Goal: Use online tool/utility: Use online tool/utility

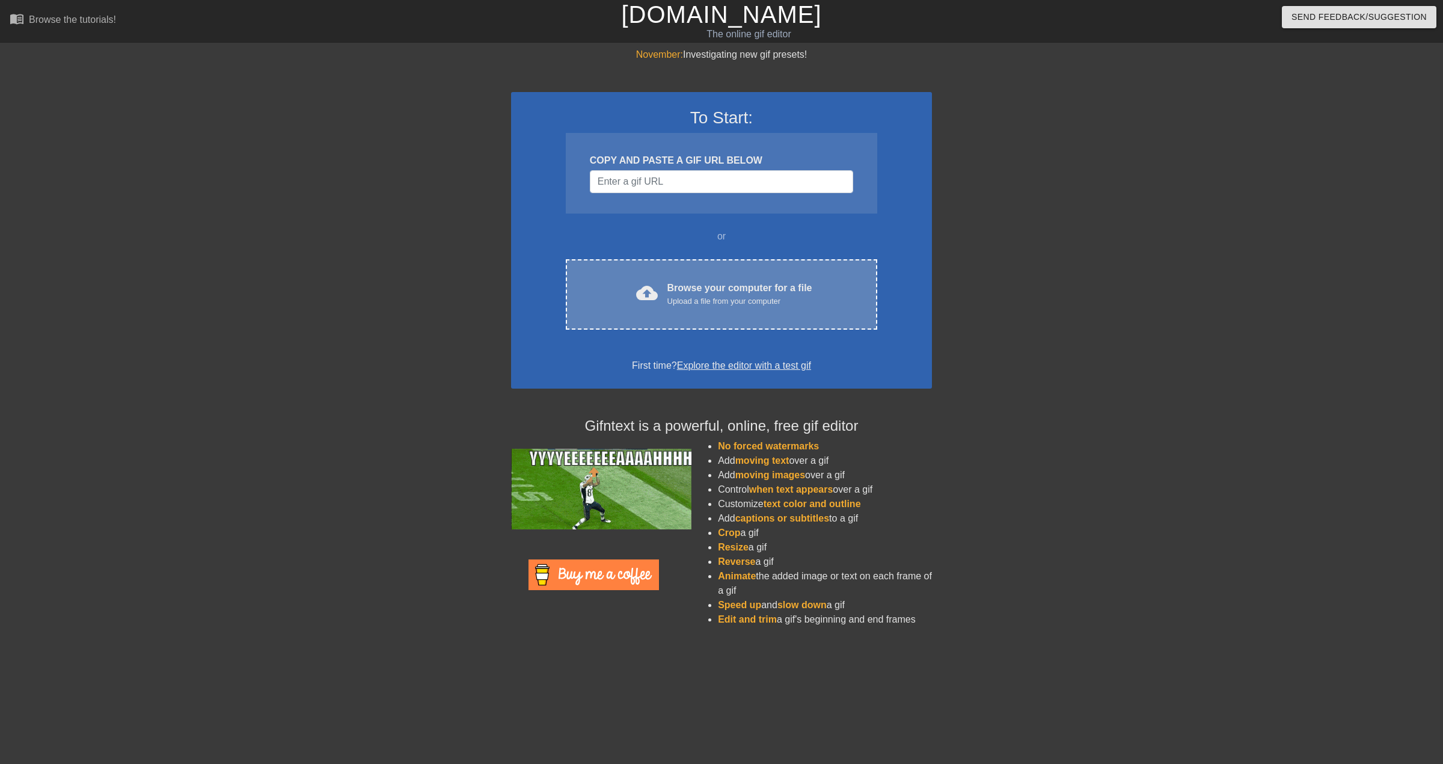
click at [707, 293] on div "Browse your computer for a file Upload a file from your computer" at bounding box center [739, 294] width 145 height 26
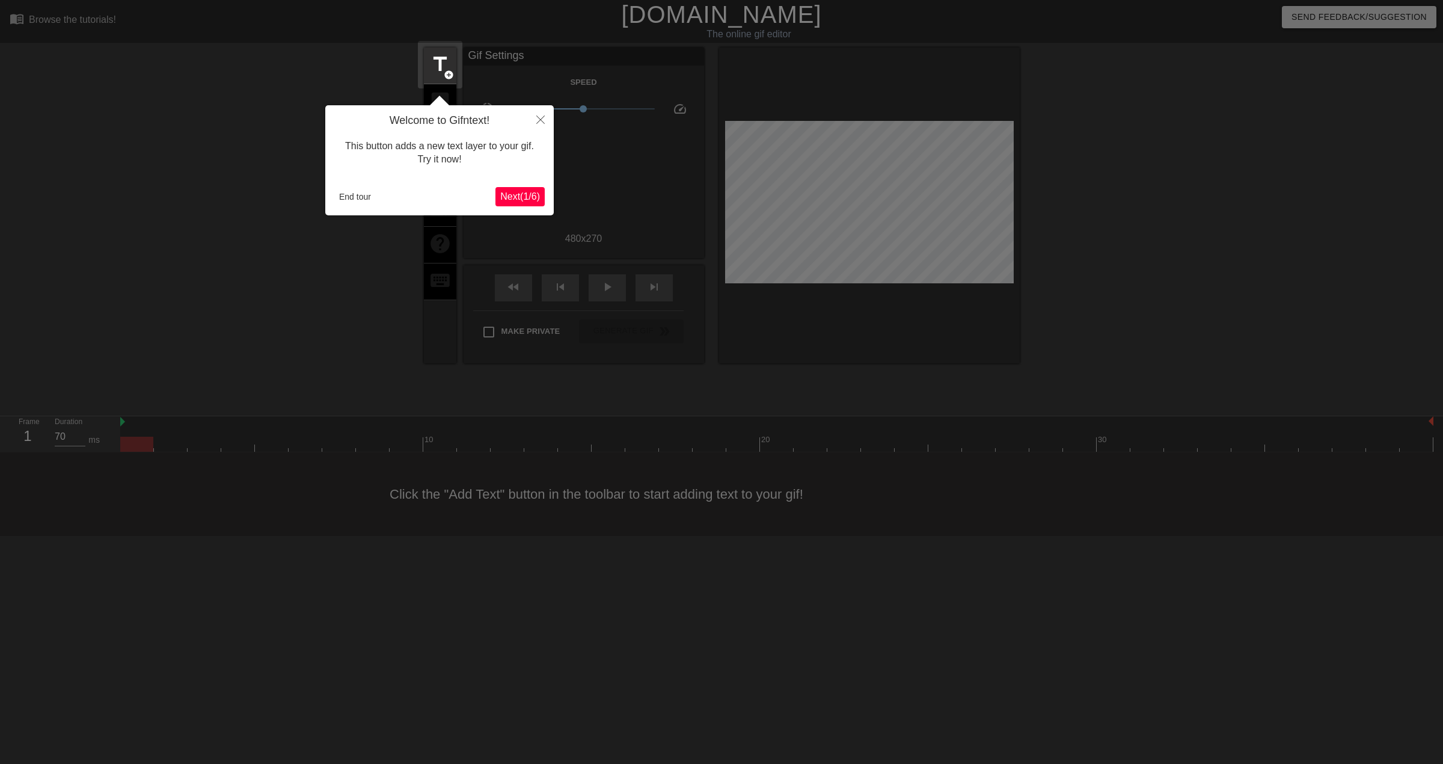
click at [513, 196] on span "Next ( 1 / 6 )" at bounding box center [520, 196] width 40 height 10
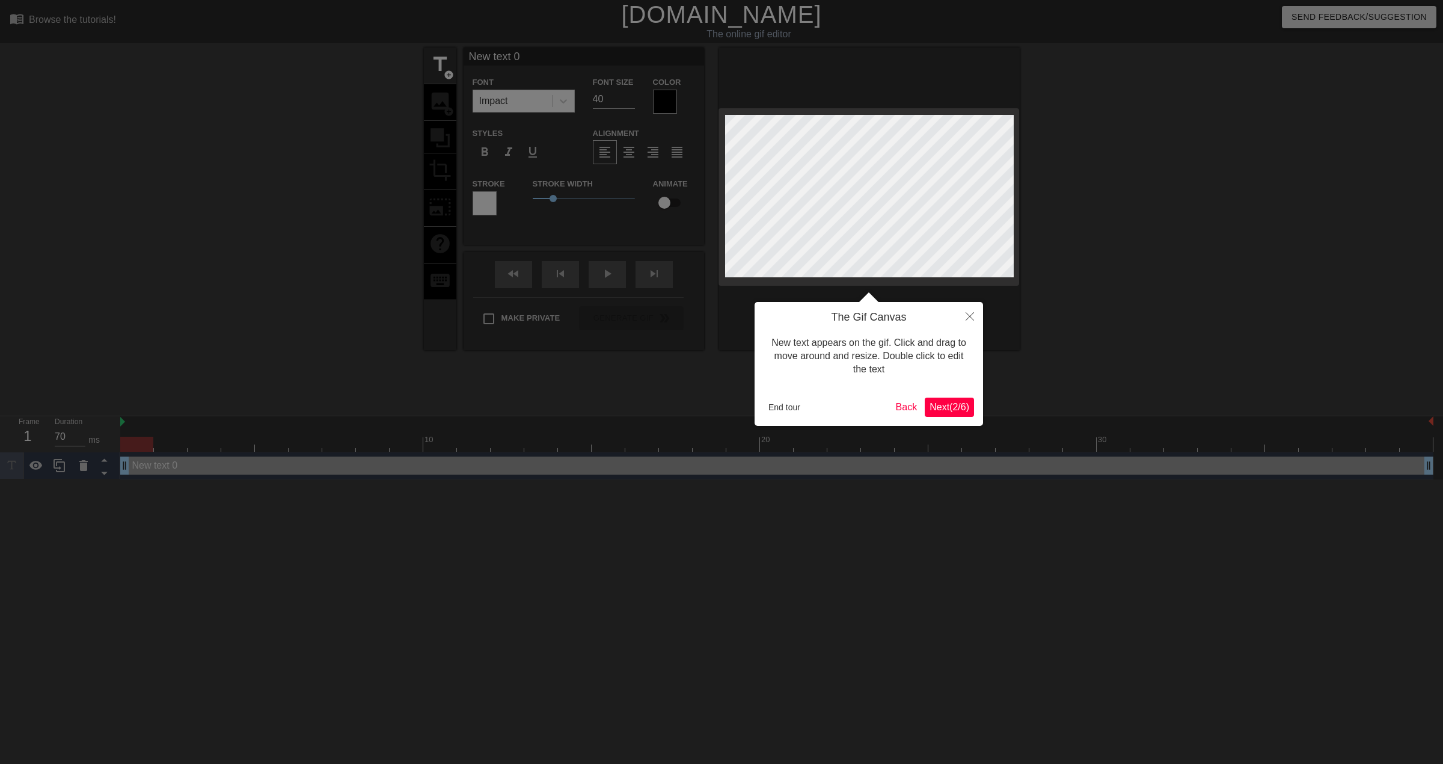
click at [939, 405] on span "Next ( 2 / 6 )" at bounding box center [950, 407] width 40 height 10
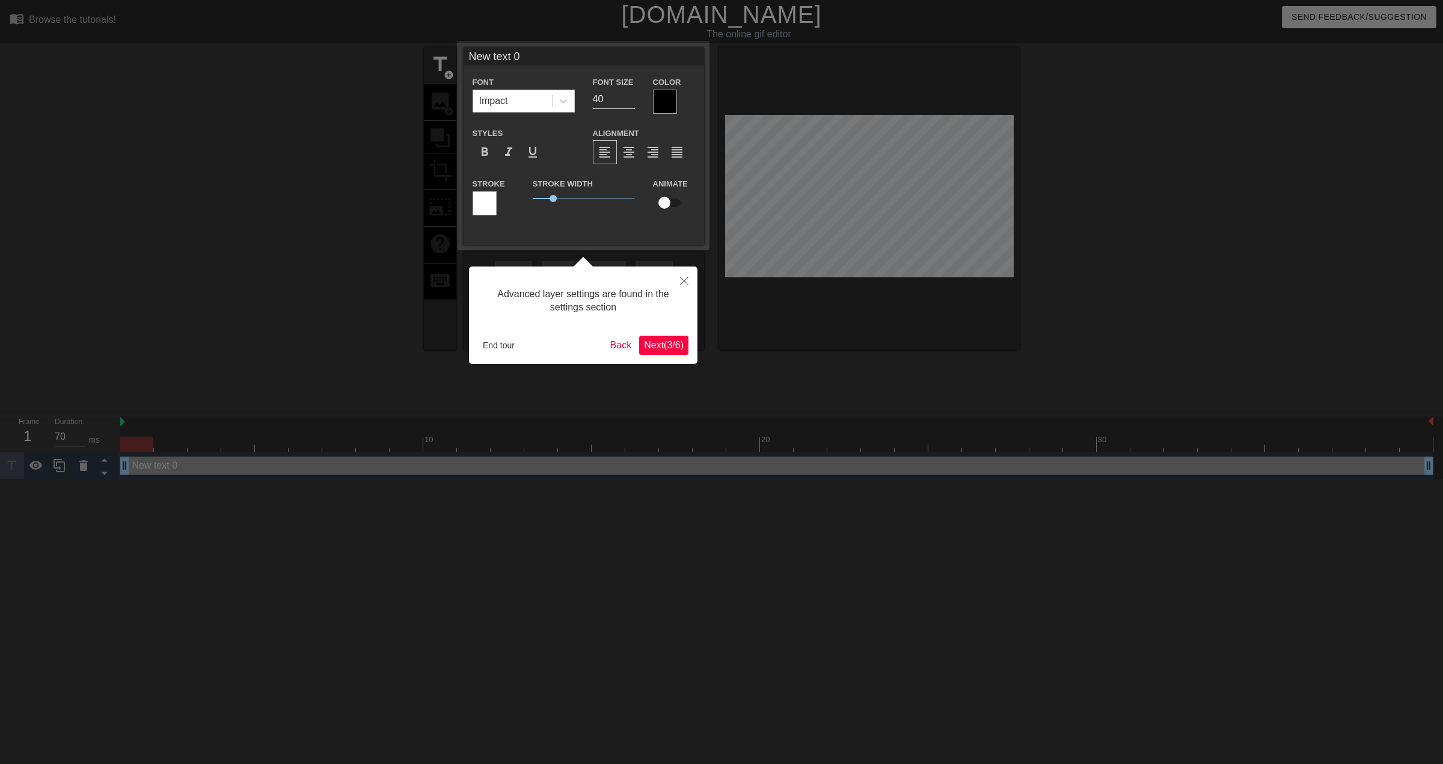
click at [668, 346] on span "Next ( 3 / 6 )" at bounding box center [664, 345] width 40 height 10
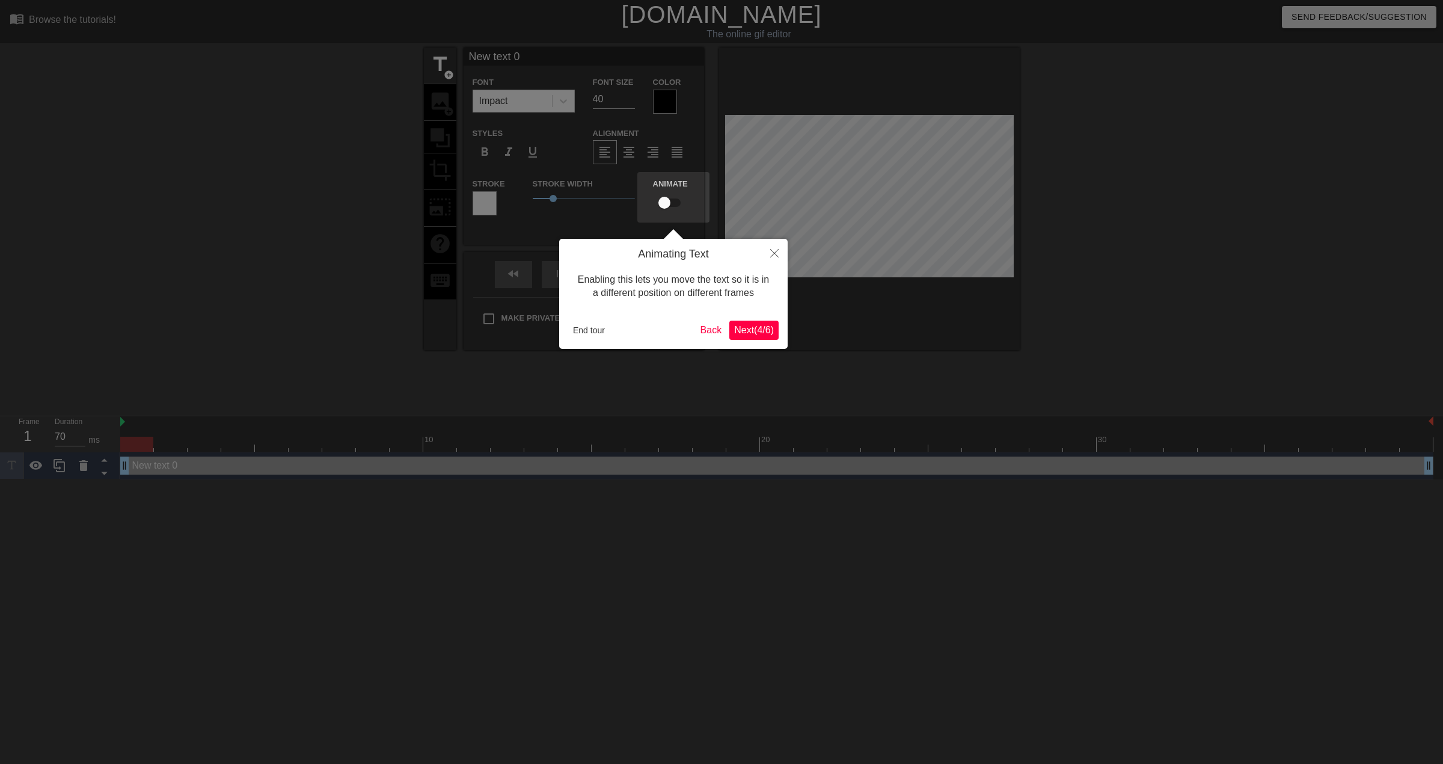
click at [756, 325] on span "Next ( 4 / 6 )" at bounding box center [754, 330] width 40 height 10
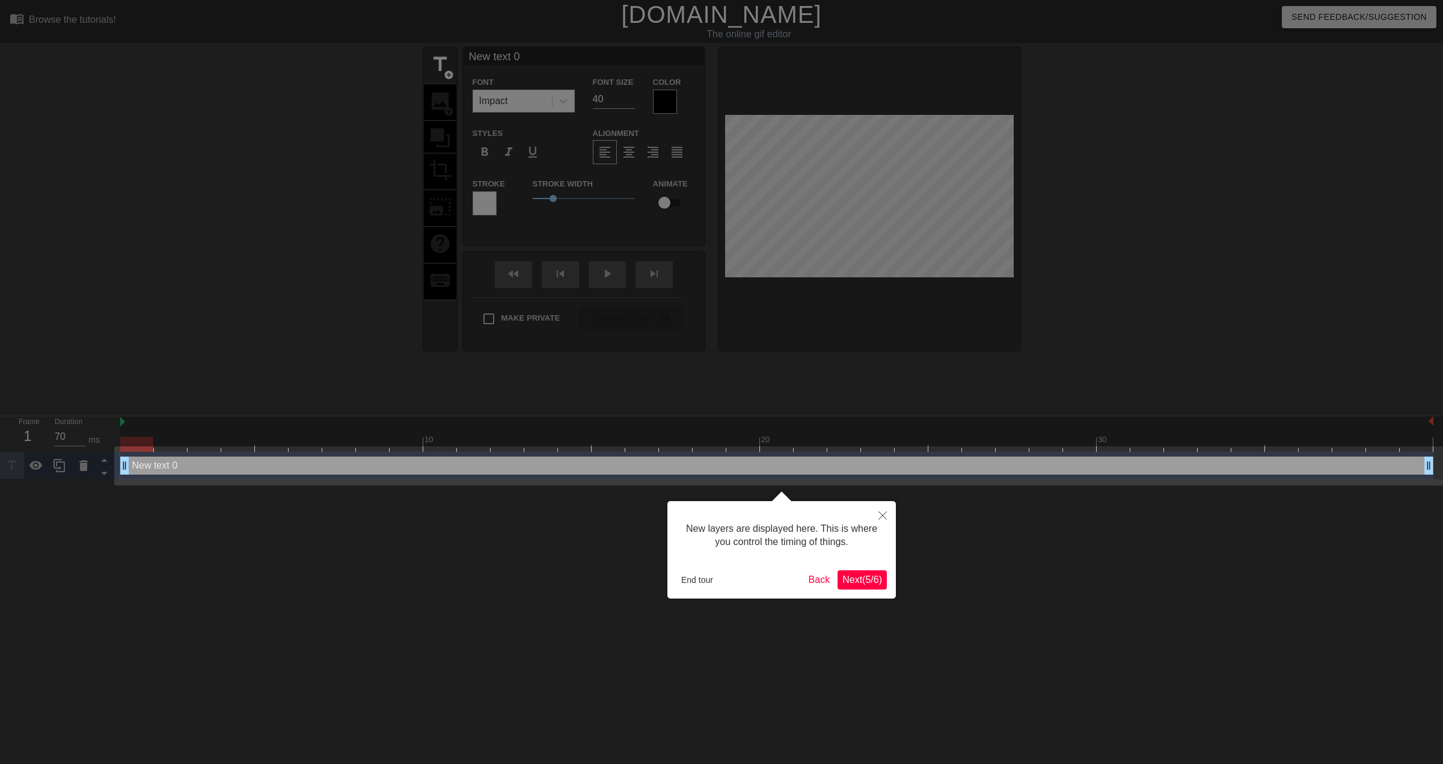
click at [844, 579] on span "Next ( 5 / 6 )" at bounding box center [862, 579] width 40 height 10
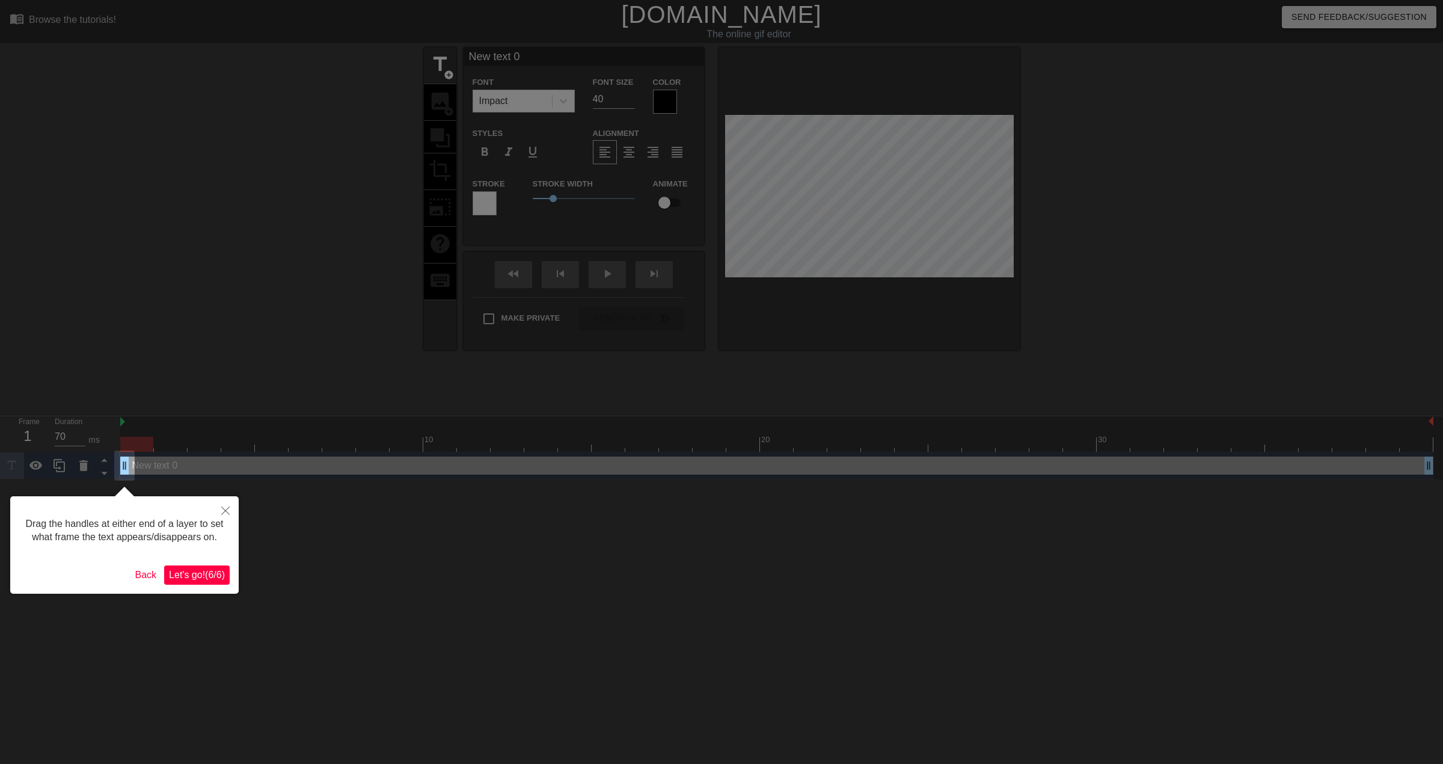
click at [191, 575] on span "Let's go! ( 6 / 6 )" at bounding box center [197, 574] width 56 height 10
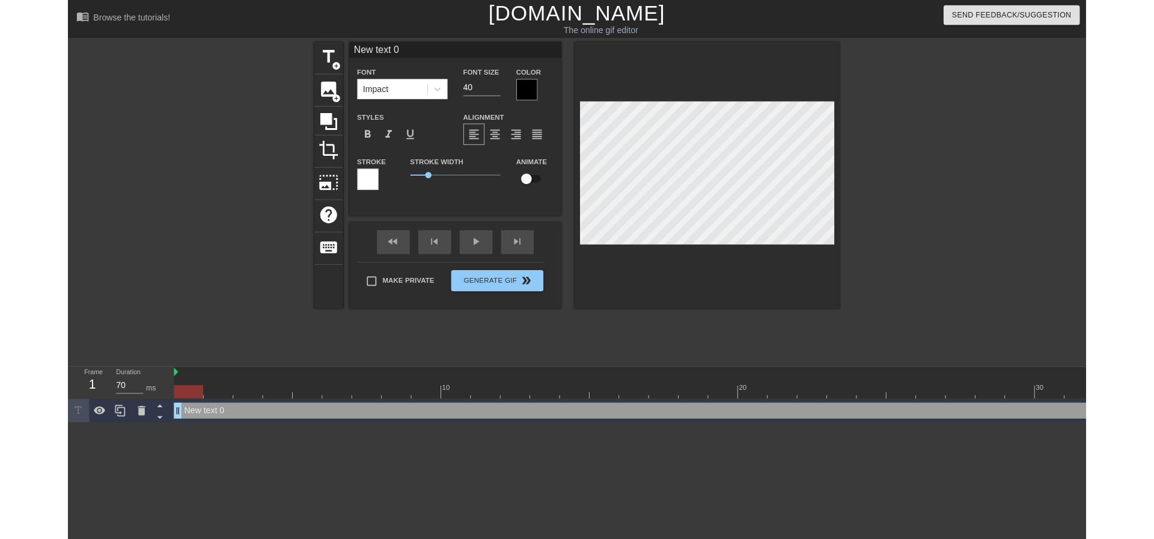
scroll to position [2, 3]
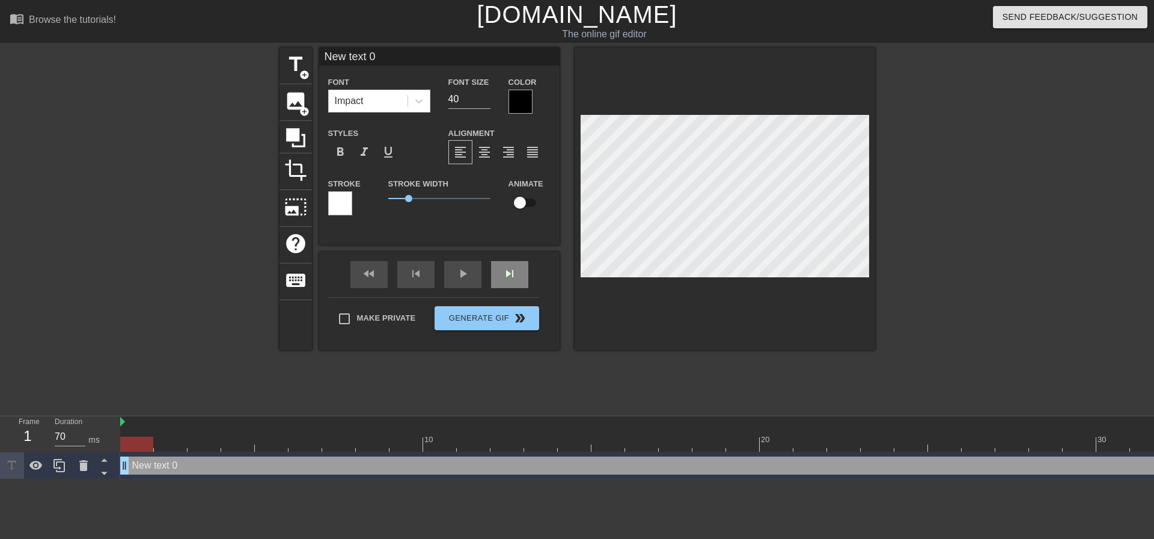
type input "1"
type textarea "1"
type input "14"
type textarea "14"
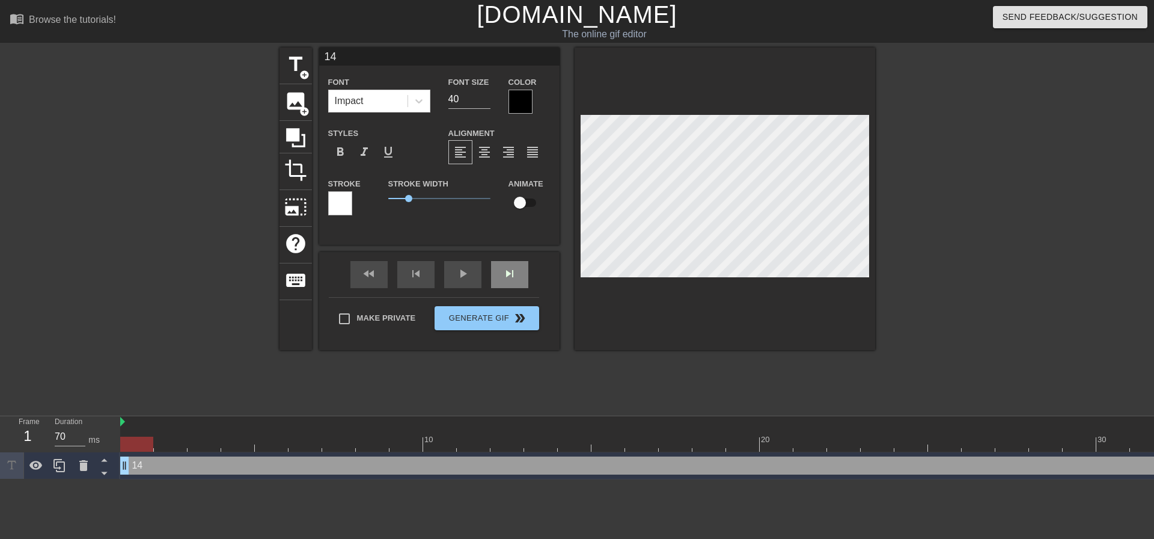
type input "147"
type textarea "147"
type input "1475"
type textarea "1475"
type input "14755"
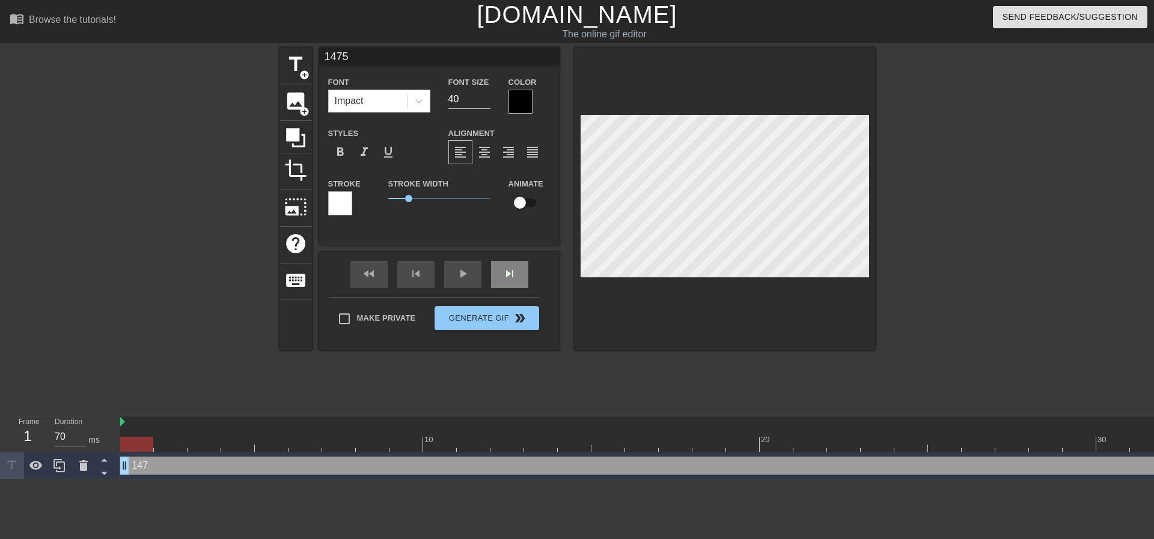
type textarea "14755"
type input "147553"
type textarea "147553"
type input "1475535"
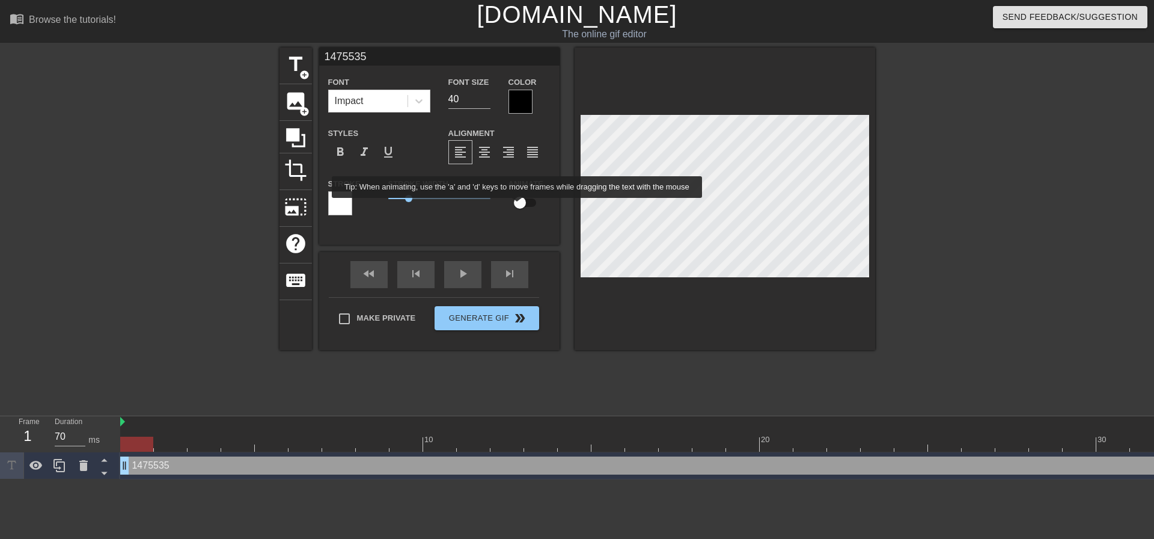
type textarea "1475535"
click at [518, 206] on input "checkbox" at bounding box center [520, 202] width 69 height 23
checkbox input "true"
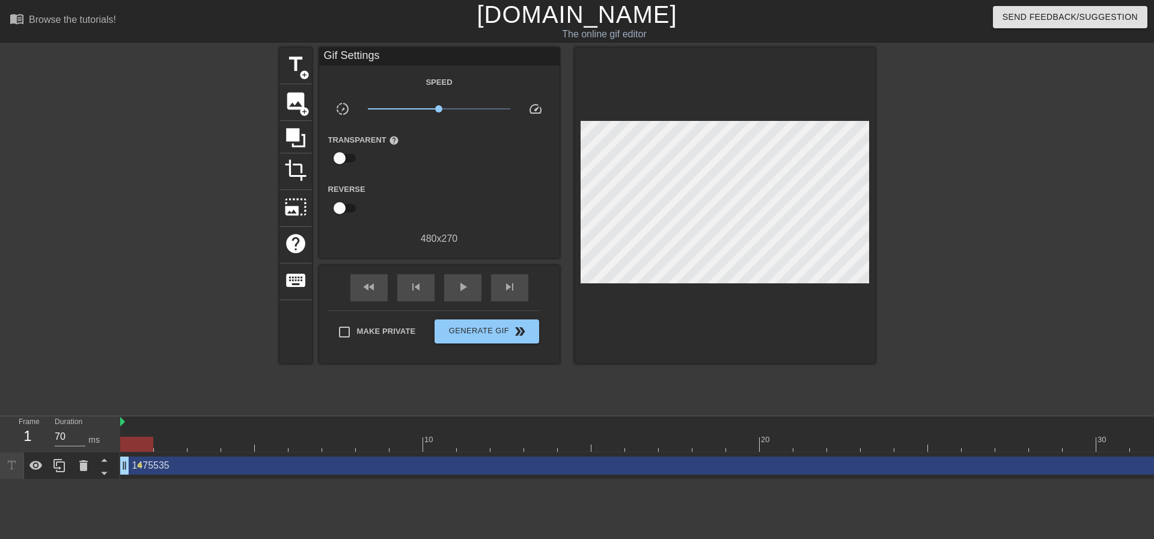
click at [1132, 230] on div "title add_circle image add_circle crop photo_size_select_large help keyboard Gi…" at bounding box center [577, 227] width 1154 height 361
click at [158, 339] on div at bounding box center [175, 227] width 180 height 361
type input "70"
click at [296, 65] on span "title" at bounding box center [295, 64] width 23 height 23
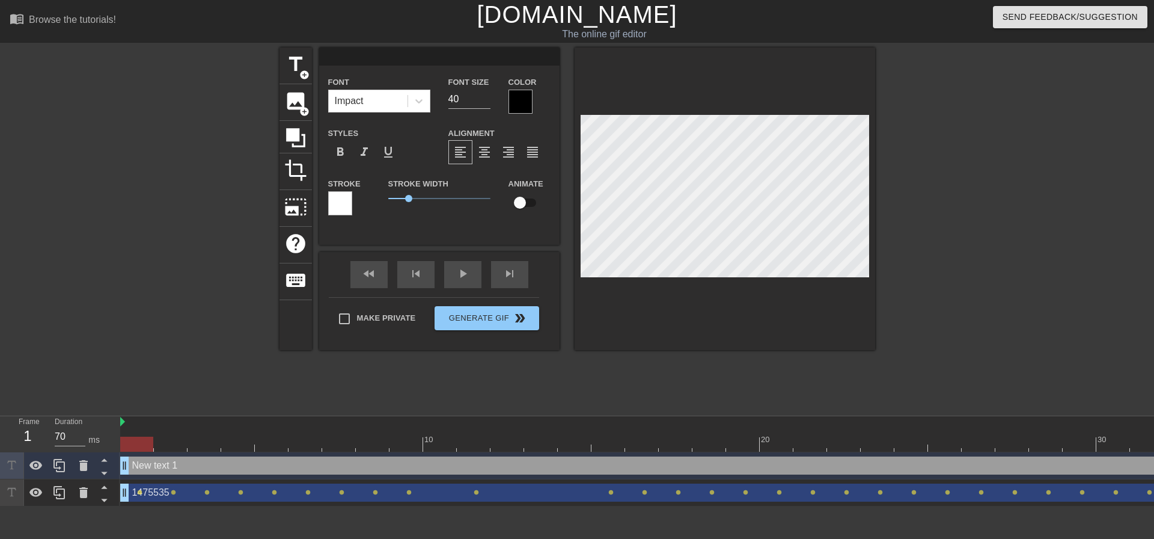
scroll to position [2, 2]
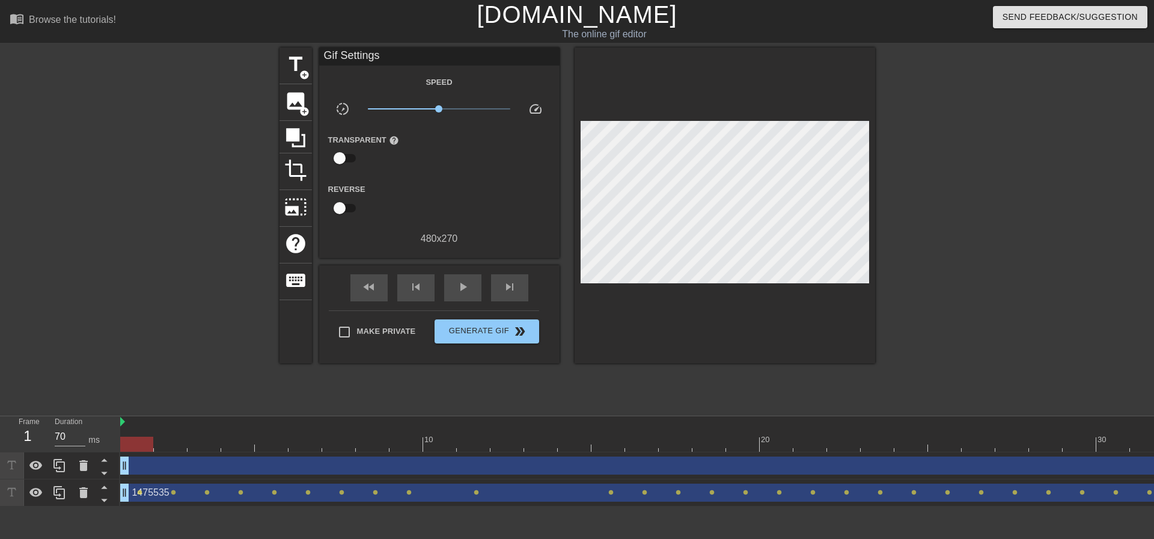
click at [152, 458] on div "drag_handle drag_handle" at bounding box center [776, 465] width 1313 height 18
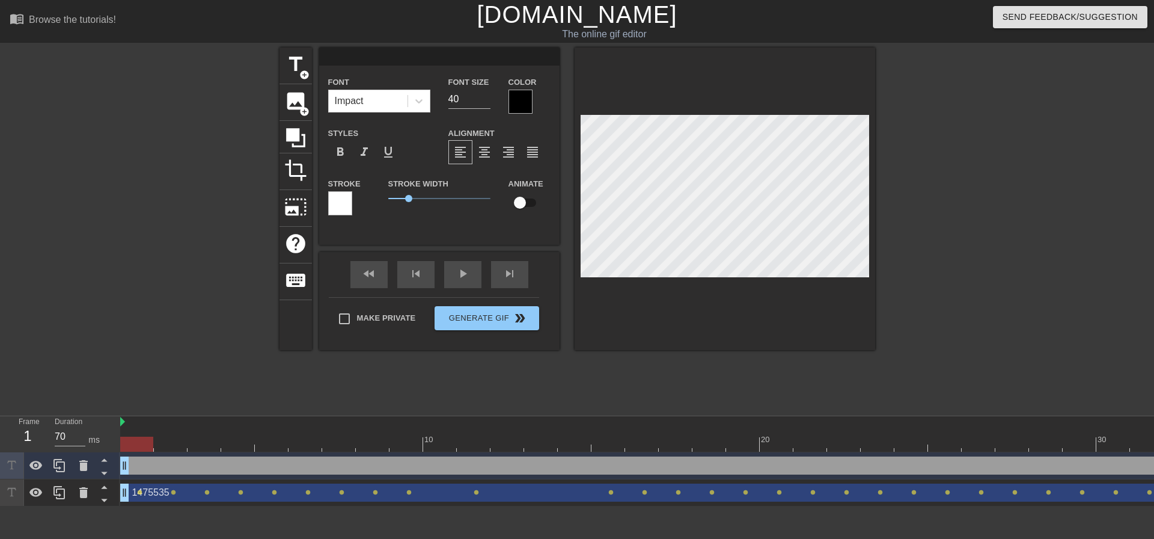
type input "10M95186"
type textarea "10M95186"
click at [77, 468] on icon at bounding box center [83, 465] width 14 height 14
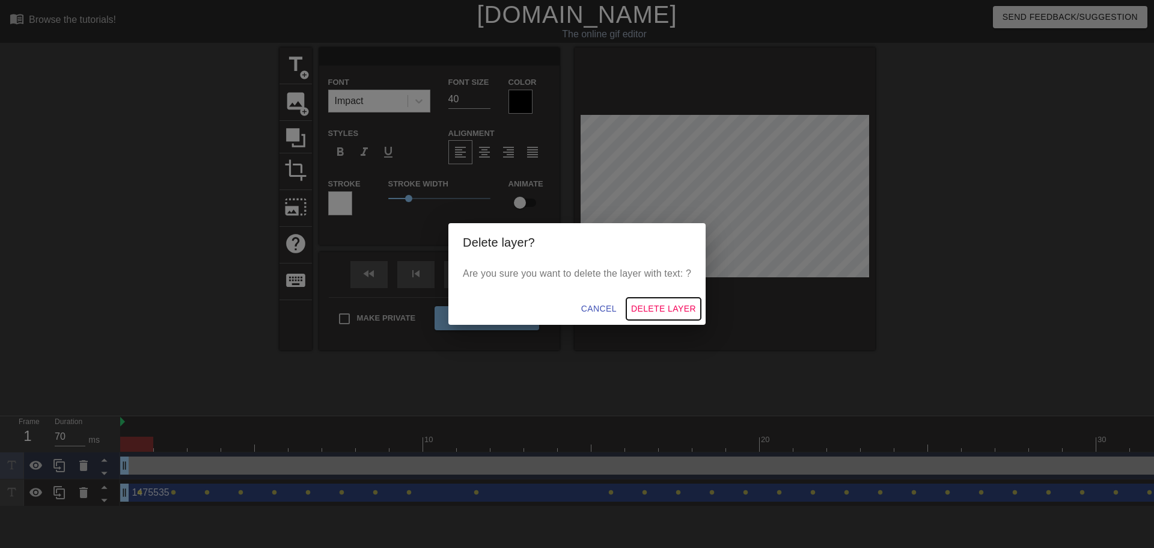
click at [683, 310] on span "Delete Layer" at bounding box center [663, 308] width 65 height 15
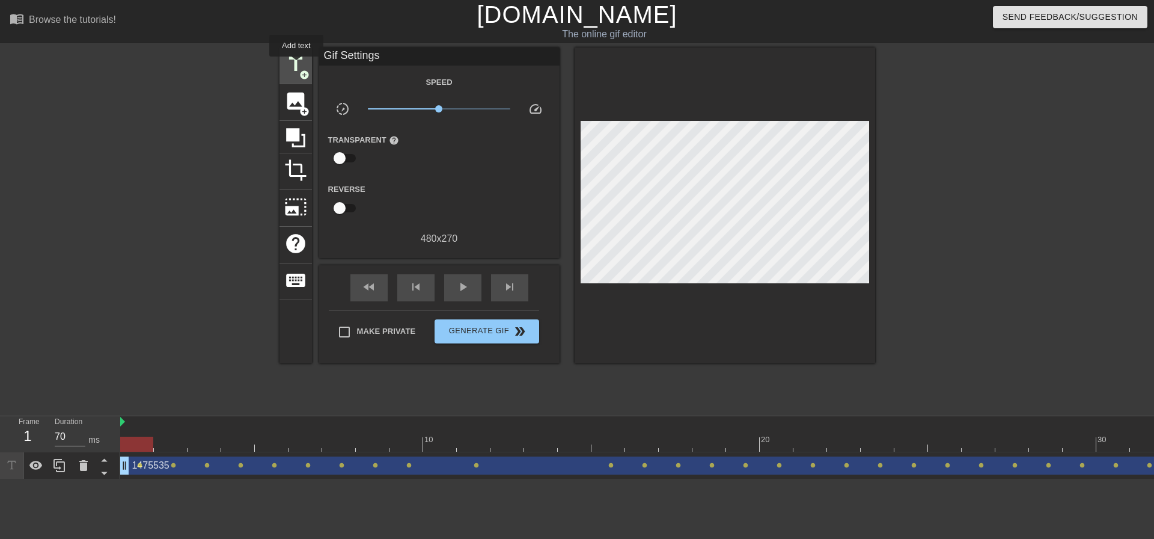
click at [296, 65] on span "title" at bounding box center [295, 64] width 23 height 23
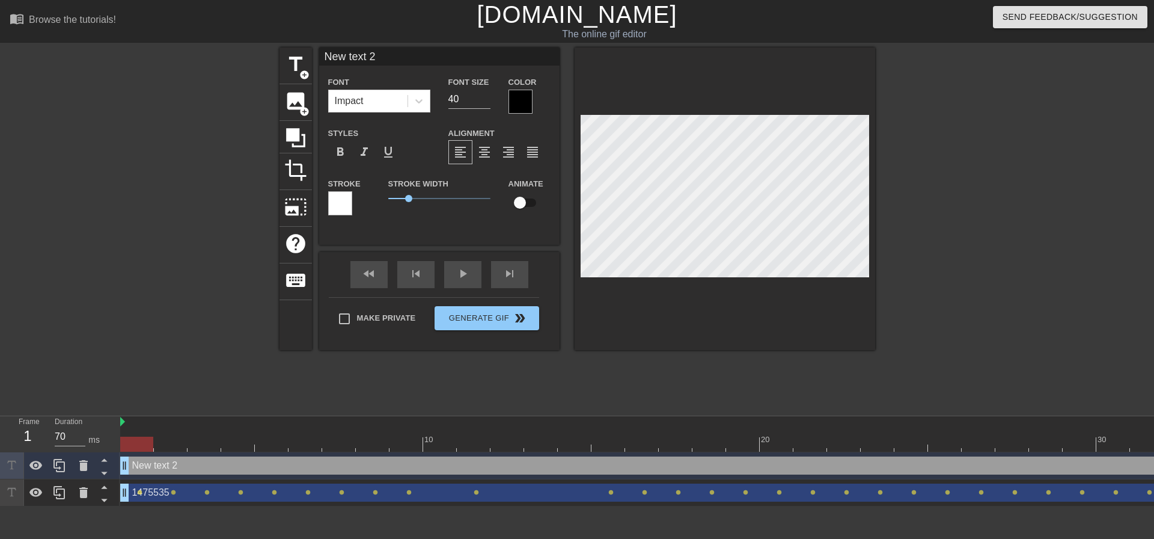
scroll to position [2, 2]
paste textarea "10M95186"
type input "10M95186"
type textarea "10M95186"
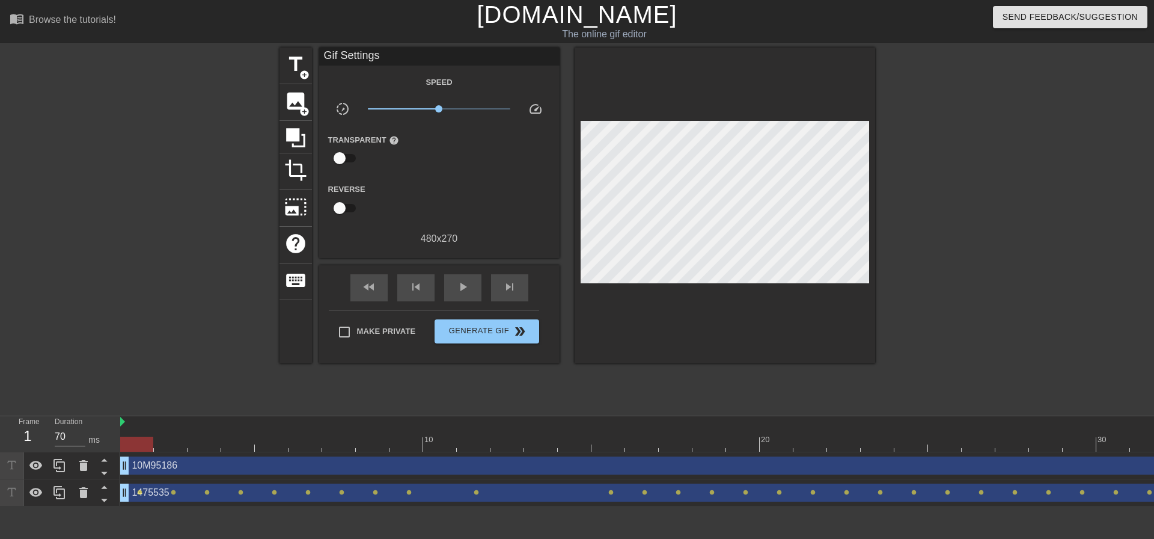
click at [1010, 212] on div at bounding box center [980, 227] width 180 height 361
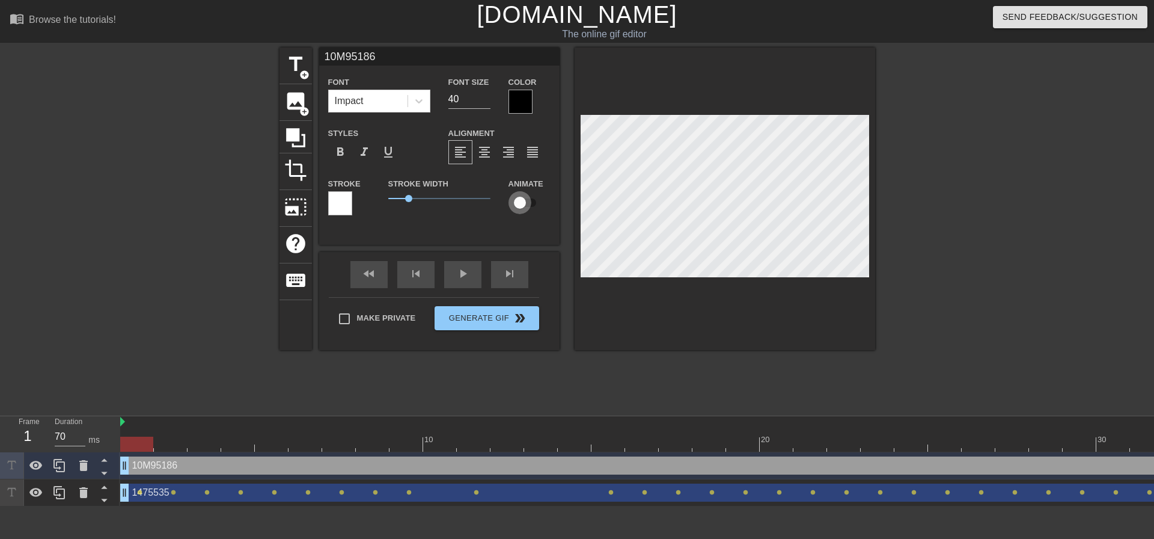
click at [524, 206] on input "checkbox" at bounding box center [520, 202] width 69 height 23
checkbox input "true"
click at [1005, 256] on div at bounding box center [980, 227] width 180 height 361
type input "70"
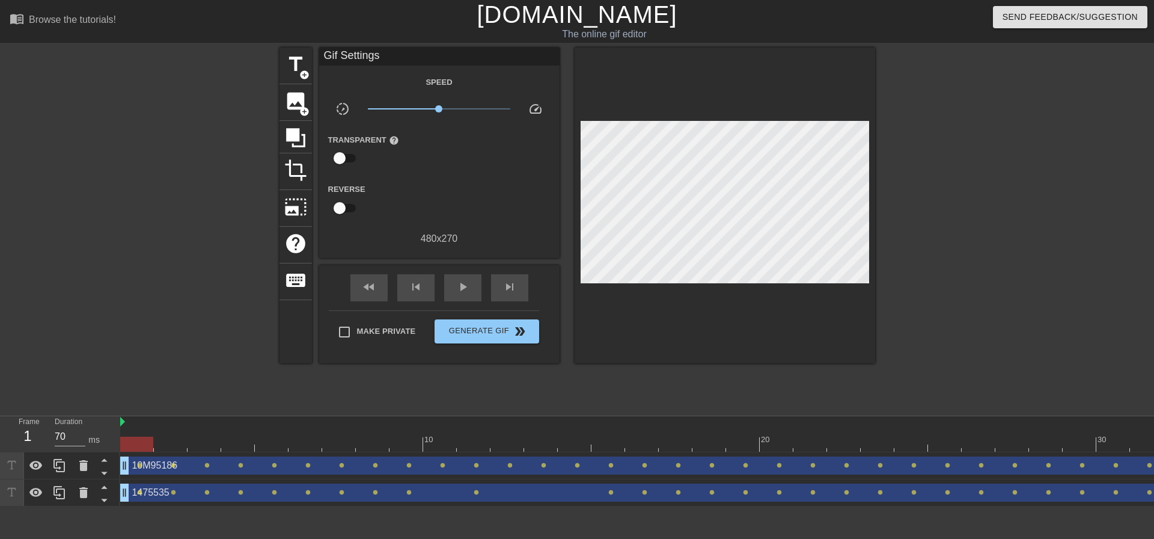
click at [144, 171] on div at bounding box center [175, 227] width 180 height 361
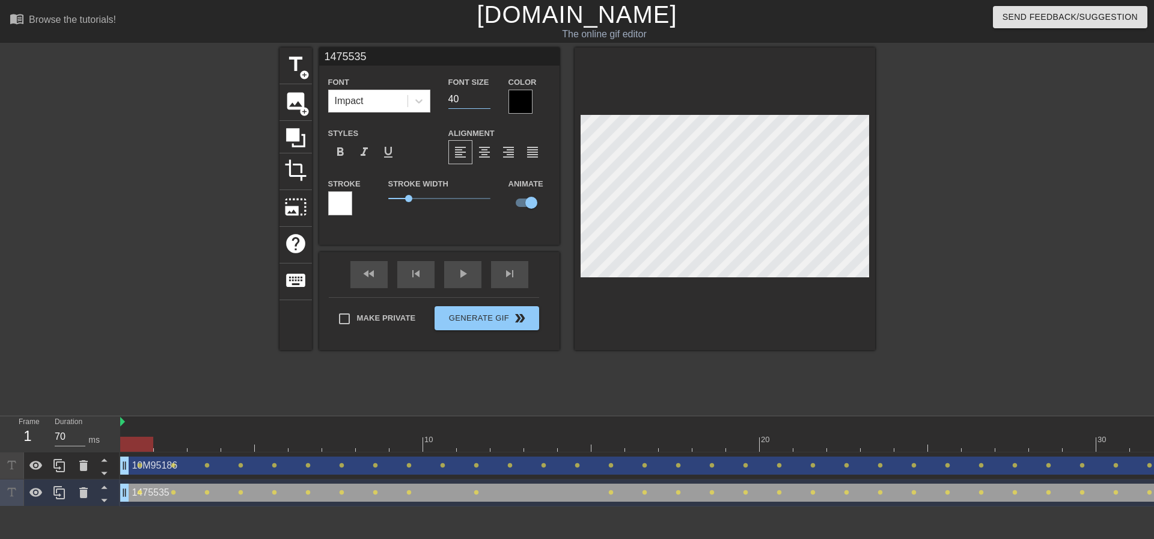
click at [469, 98] on input "40" at bounding box center [470, 99] width 42 height 19
click at [485, 103] on input "39" at bounding box center [470, 99] width 42 height 19
click at [485, 103] on input "38" at bounding box center [470, 99] width 42 height 19
click at [485, 103] on input "37" at bounding box center [470, 99] width 42 height 19
click at [485, 103] on input "36" at bounding box center [470, 99] width 42 height 19
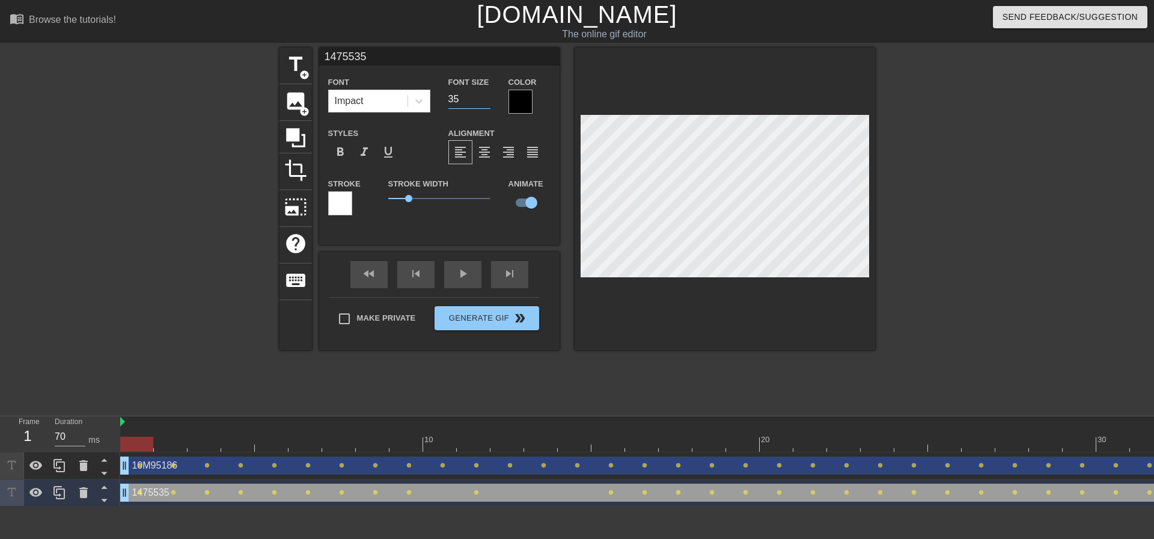
type input "35"
click at [485, 103] on input "35" at bounding box center [470, 99] width 42 height 19
type input "10M95186"
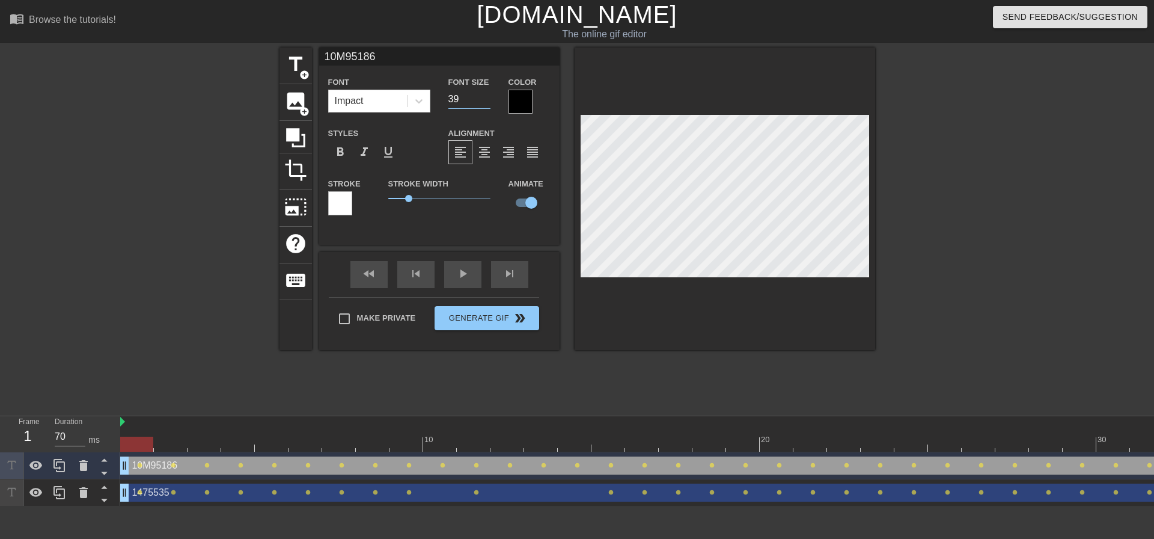
click at [486, 102] on input "39" at bounding box center [470, 99] width 42 height 19
click at [486, 102] on input "38" at bounding box center [470, 99] width 42 height 19
click at [486, 102] on input "37" at bounding box center [470, 99] width 42 height 19
click at [486, 102] on input "36" at bounding box center [470, 99] width 42 height 19
type input "35"
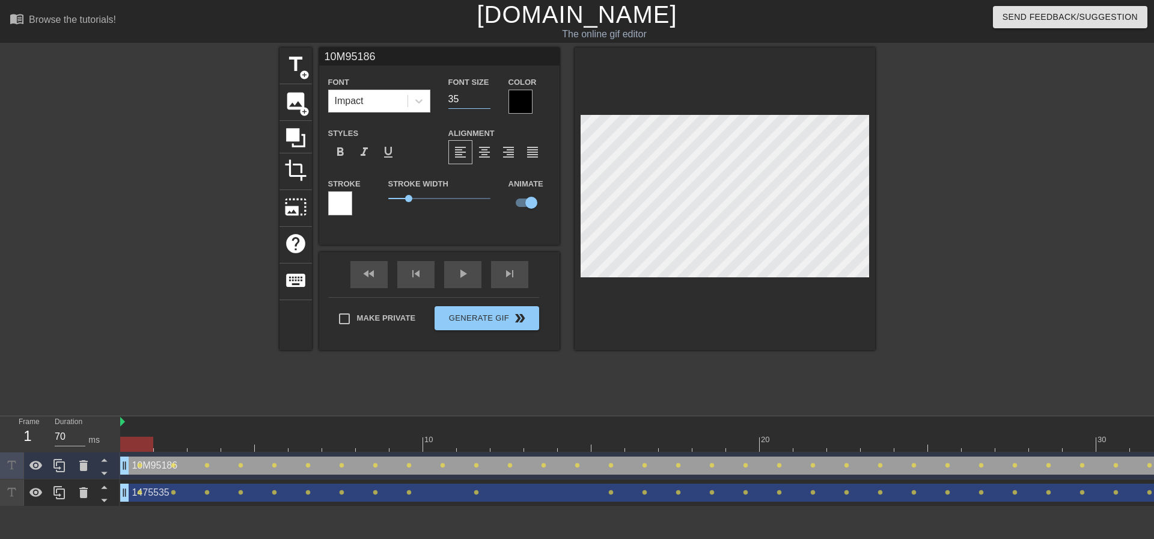
click at [486, 102] on input "35" at bounding box center [470, 99] width 42 height 19
click at [171, 155] on div at bounding box center [175, 227] width 180 height 361
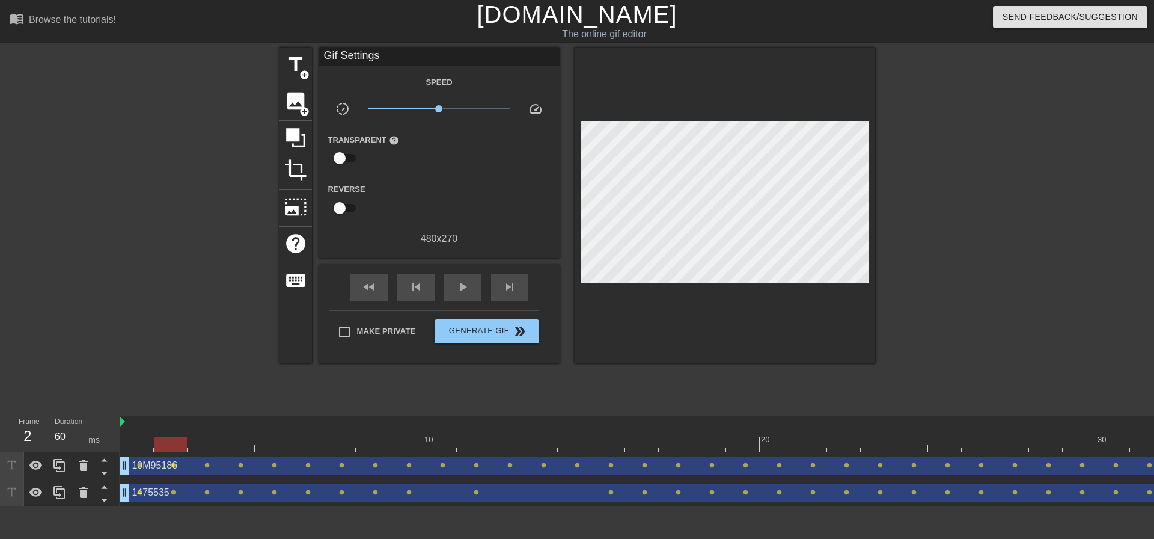
type input "70"
click at [292, 74] on span "title" at bounding box center [295, 64] width 23 height 23
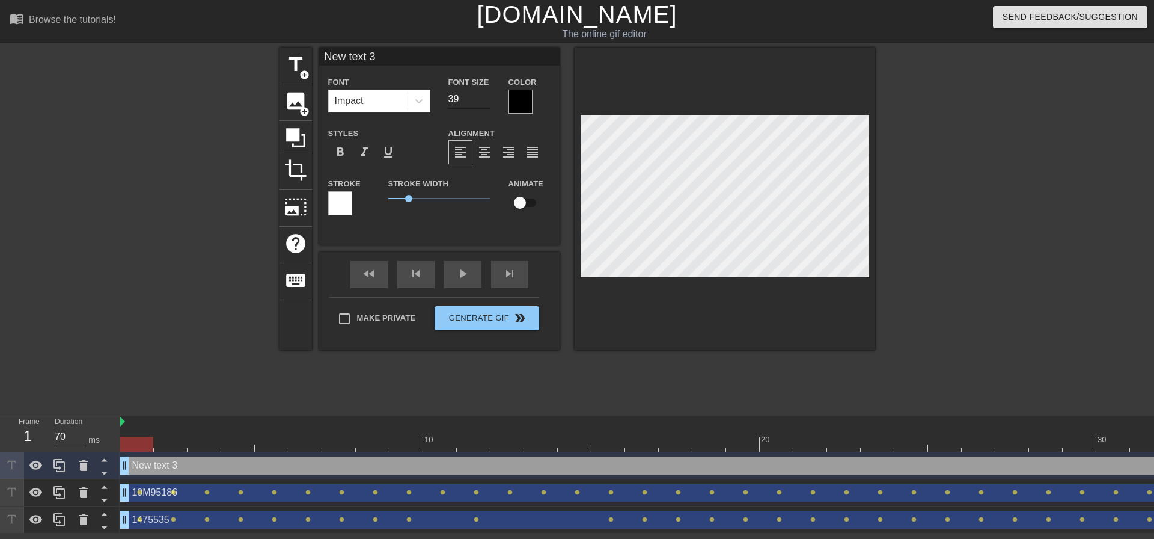
click at [486, 101] on input "39" at bounding box center [470, 99] width 42 height 19
click at [486, 101] on input "38" at bounding box center [470, 99] width 42 height 19
click at [486, 101] on input "37" at bounding box center [470, 99] width 42 height 19
click at [486, 101] on input "36" at bounding box center [470, 99] width 42 height 19
type input "35"
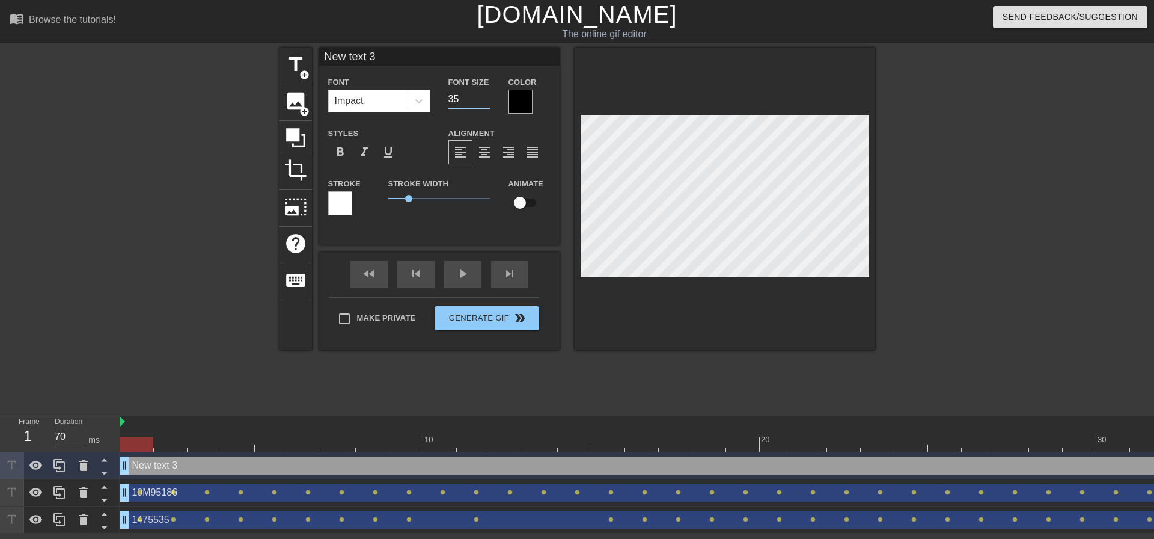
click at [486, 101] on input "35" at bounding box center [470, 99] width 42 height 19
paste textarea "10M95185"
type input "10M95185"
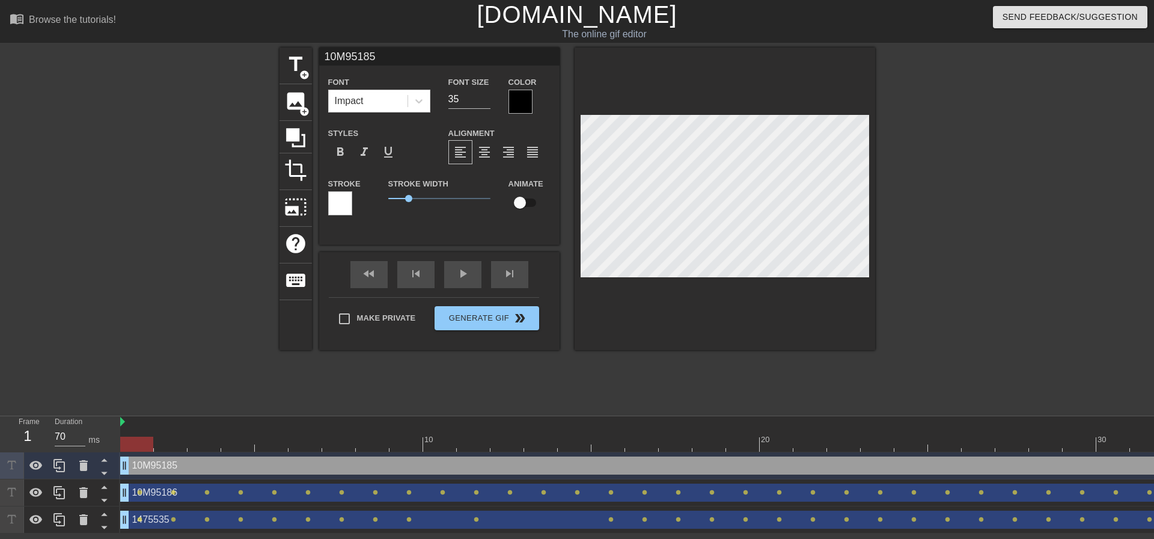
type textarea "10M95185"
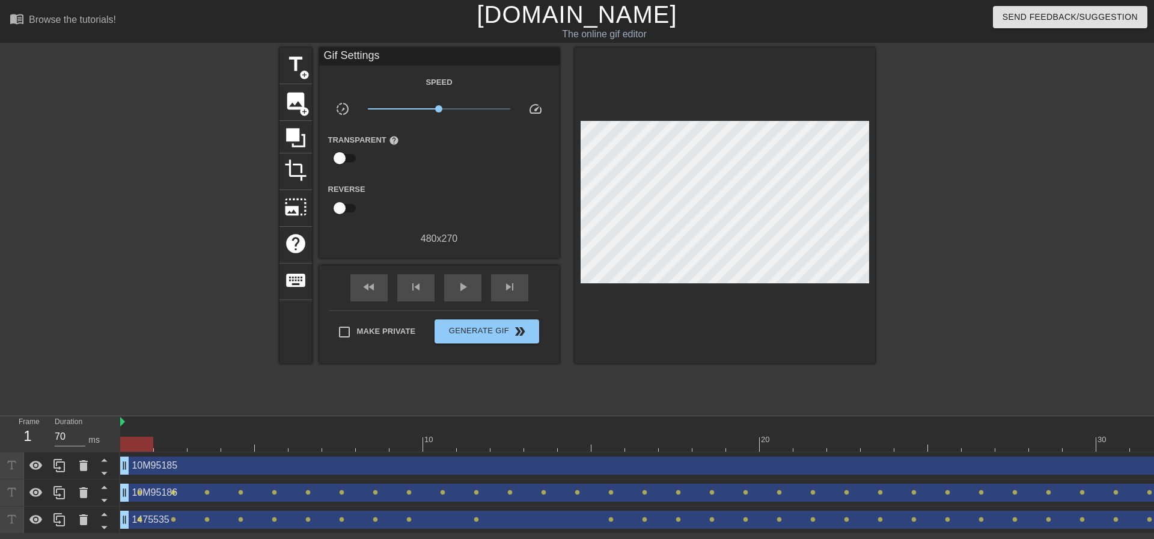
click at [1021, 189] on div at bounding box center [980, 227] width 180 height 361
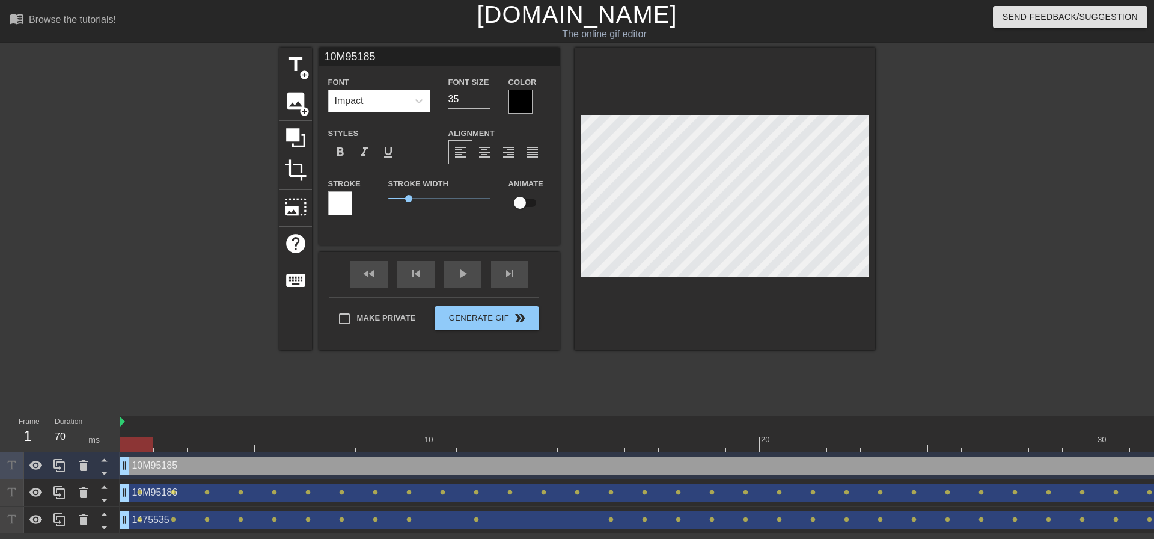
click at [988, 224] on div at bounding box center [980, 227] width 180 height 361
click at [516, 200] on input "checkbox" at bounding box center [520, 202] width 69 height 23
checkbox input "true"
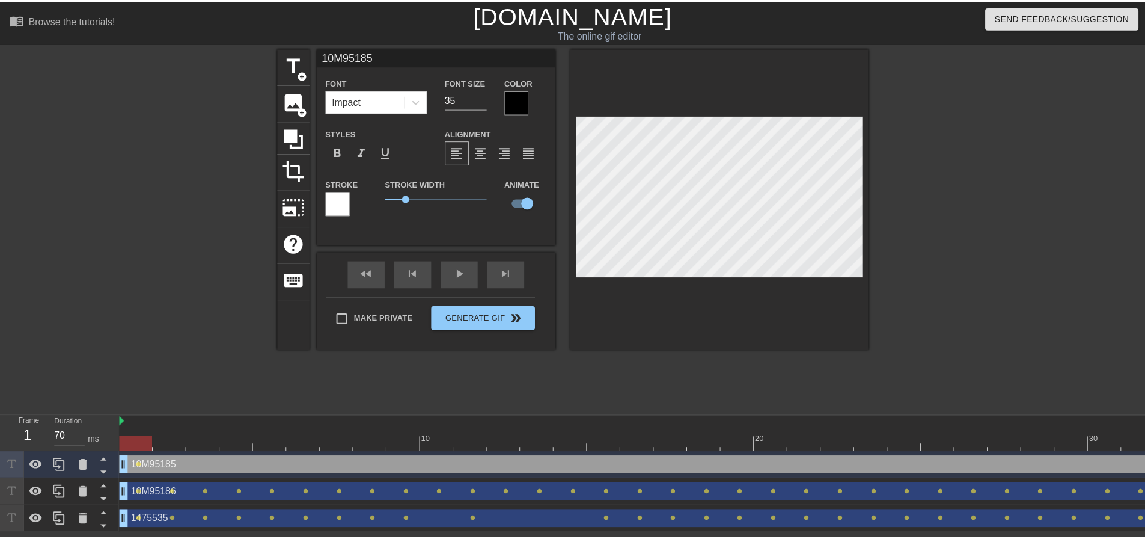
scroll to position [2, 2]
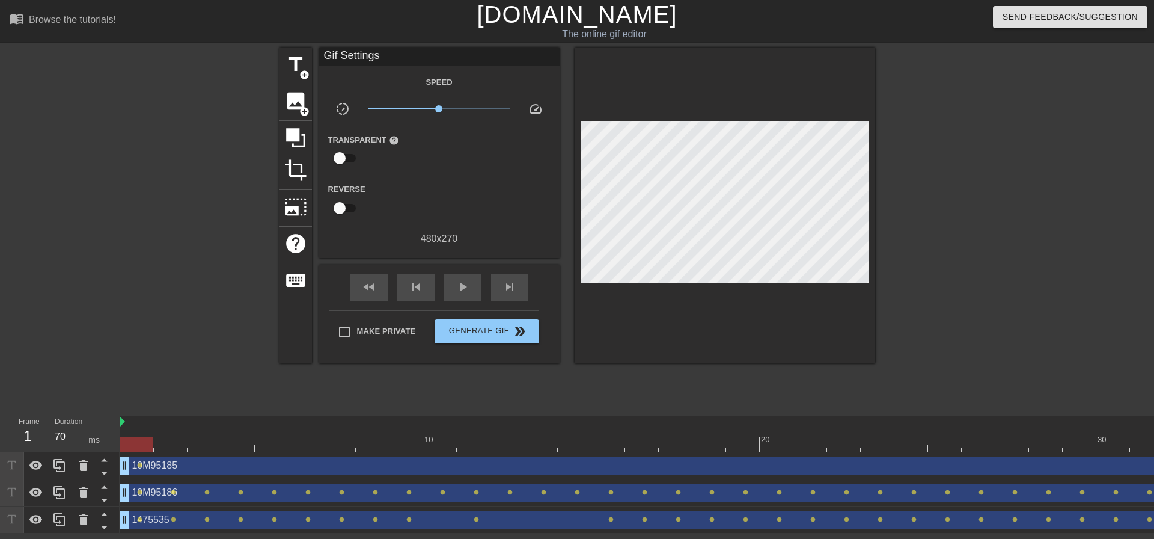
click at [1026, 172] on div at bounding box center [980, 227] width 180 height 361
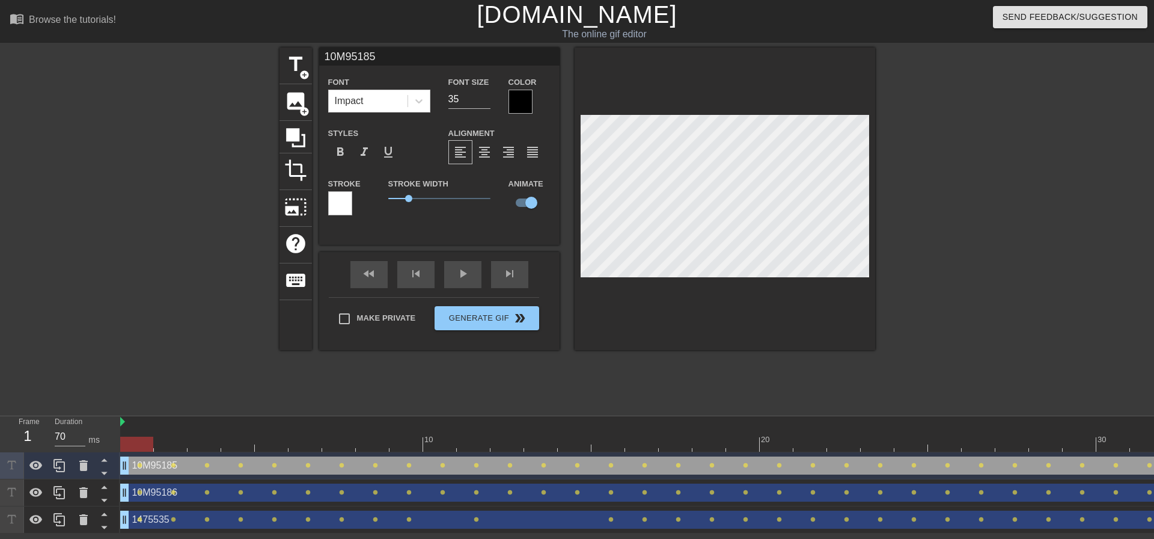
click at [945, 248] on div at bounding box center [980, 227] width 180 height 361
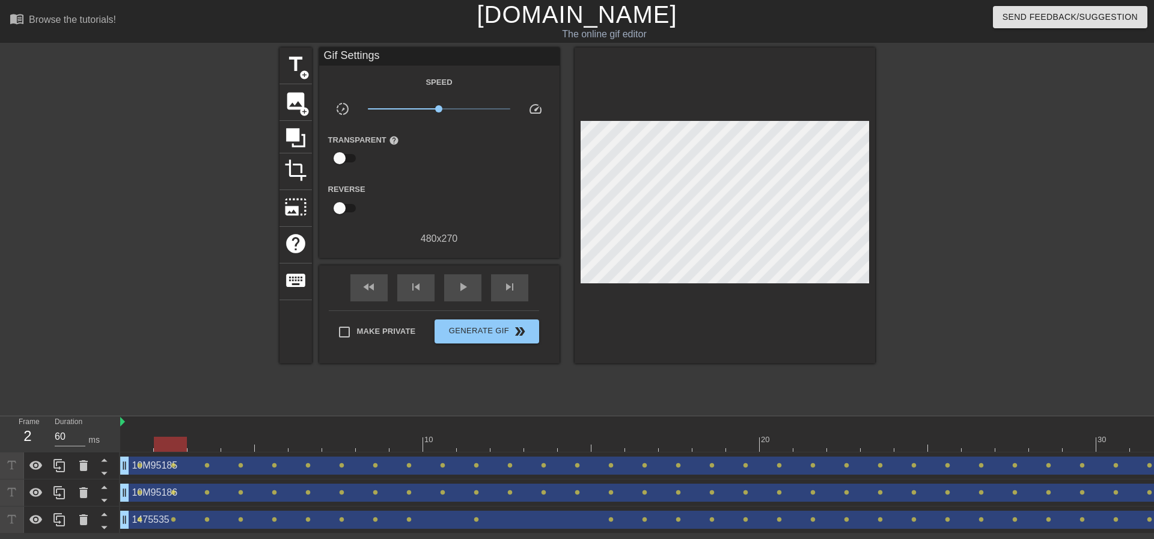
type input "70"
click at [298, 76] on div "title add_circle" at bounding box center [296, 65] width 32 height 37
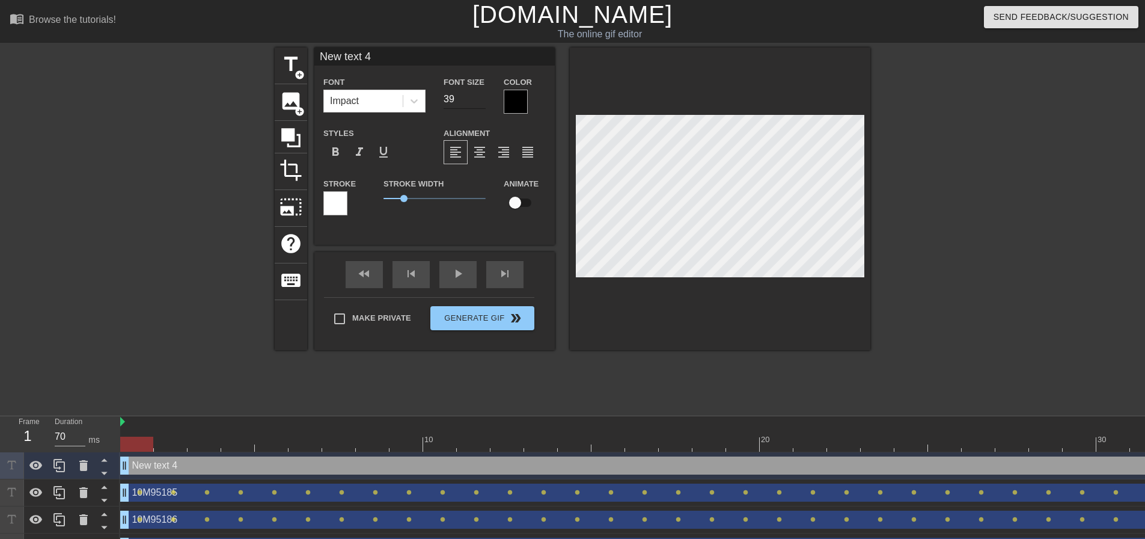
click at [480, 102] on input "39" at bounding box center [465, 99] width 42 height 19
click at [480, 102] on input "38" at bounding box center [465, 99] width 42 height 19
click at [480, 102] on input "37" at bounding box center [465, 99] width 42 height 19
click at [480, 102] on input "36" at bounding box center [465, 99] width 42 height 19
type input "35"
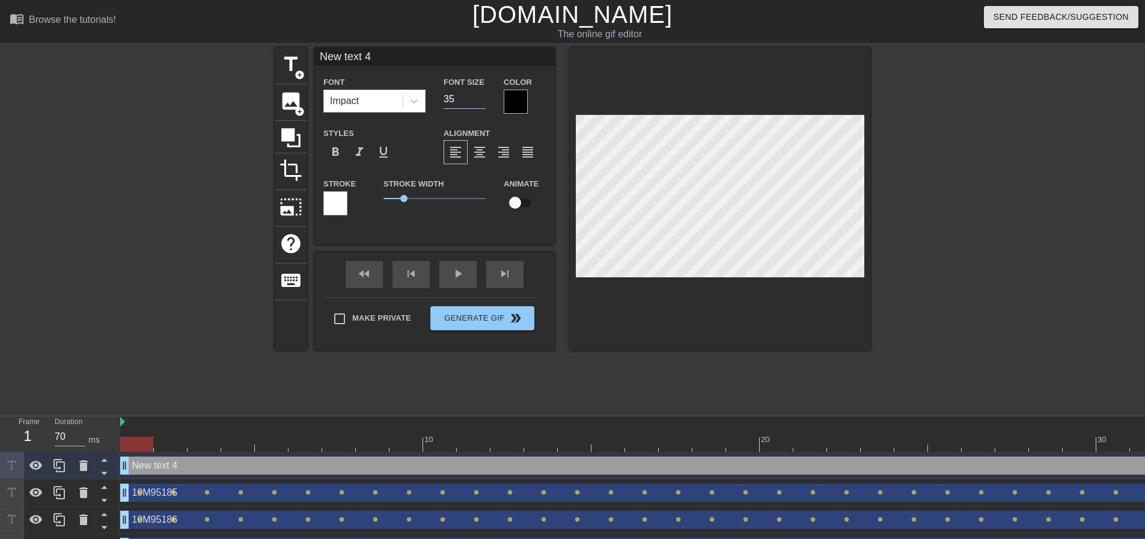
click at [480, 102] on input "35" at bounding box center [465, 99] width 42 height 19
type input "10M95187"
type textarea "10M95187"
click at [981, 220] on div at bounding box center [975, 227] width 180 height 361
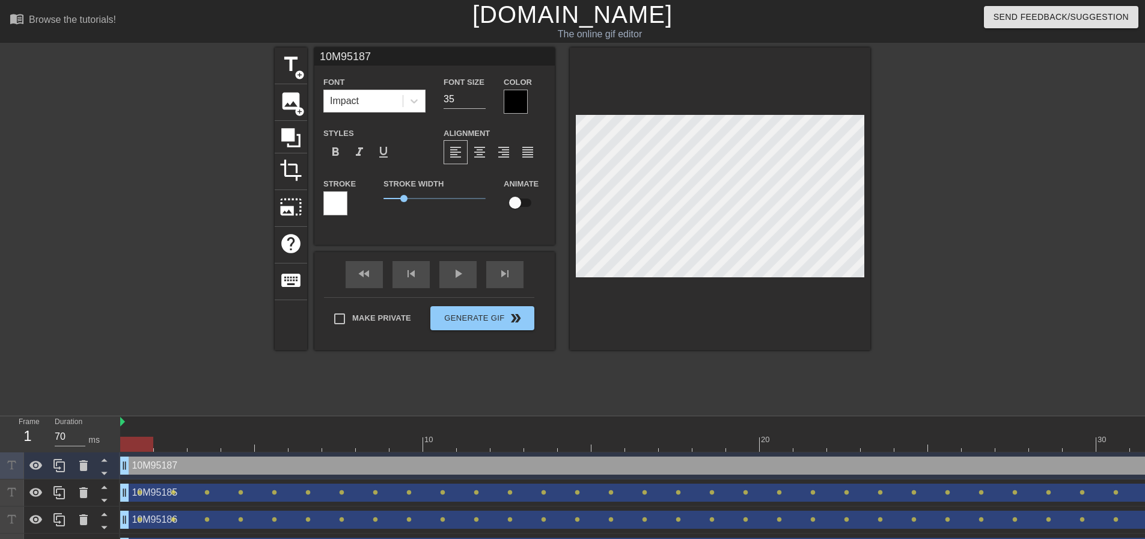
click at [936, 265] on div at bounding box center [975, 227] width 180 height 361
click at [512, 200] on input "checkbox" at bounding box center [515, 202] width 69 height 23
checkbox input "true"
click at [980, 226] on div at bounding box center [975, 227] width 180 height 361
click at [1086, 232] on div "title add_circle image add_circle crop photo_size_select_large help keyboard 10…" at bounding box center [572, 227] width 1145 height 361
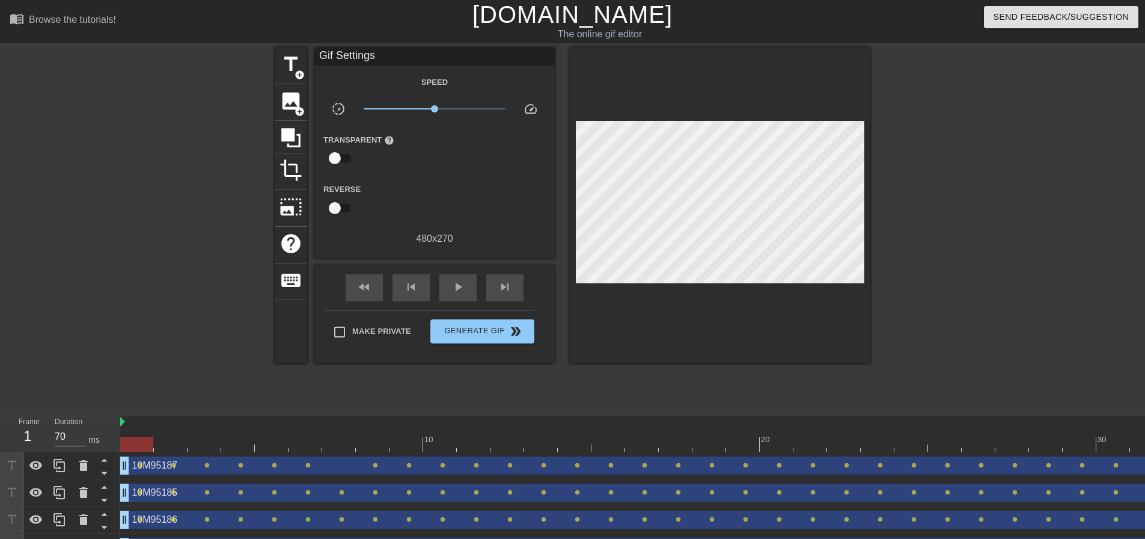
click at [925, 216] on div at bounding box center [975, 227] width 180 height 361
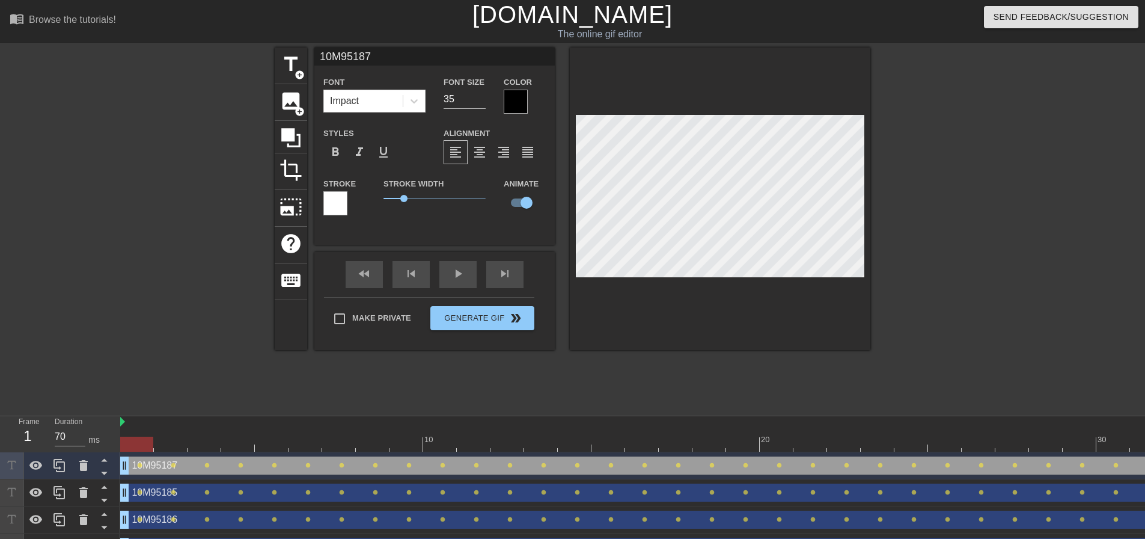
click at [931, 251] on div at bounding box center [975, 227] width 180 height 361
type input "70"
type input "10M95d187"
type textarea "10M95d187"
type input "10M95187"
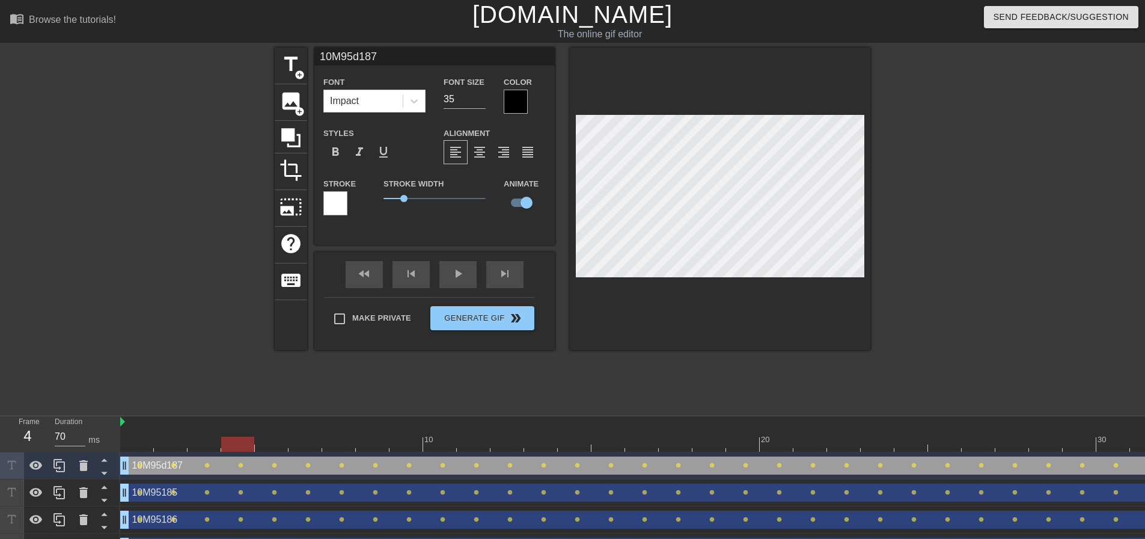
type textarea "10M95187"
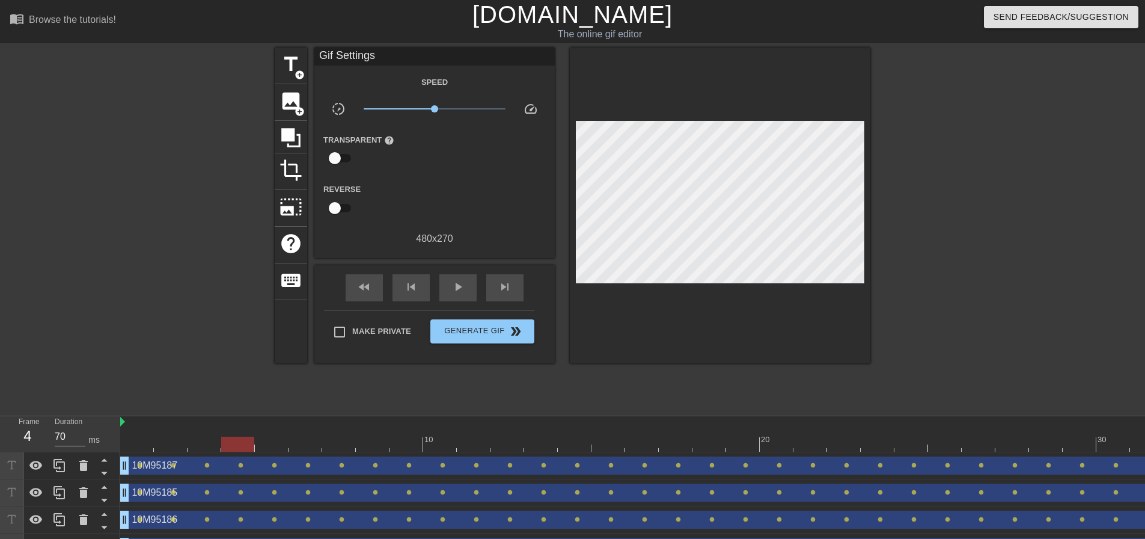
click at [899, 268] on div at bounding box center [975, 227] width 180 height 361
click at [910, 245] on div at bounding box center [975, 227] width 180 height 361
type input "70"
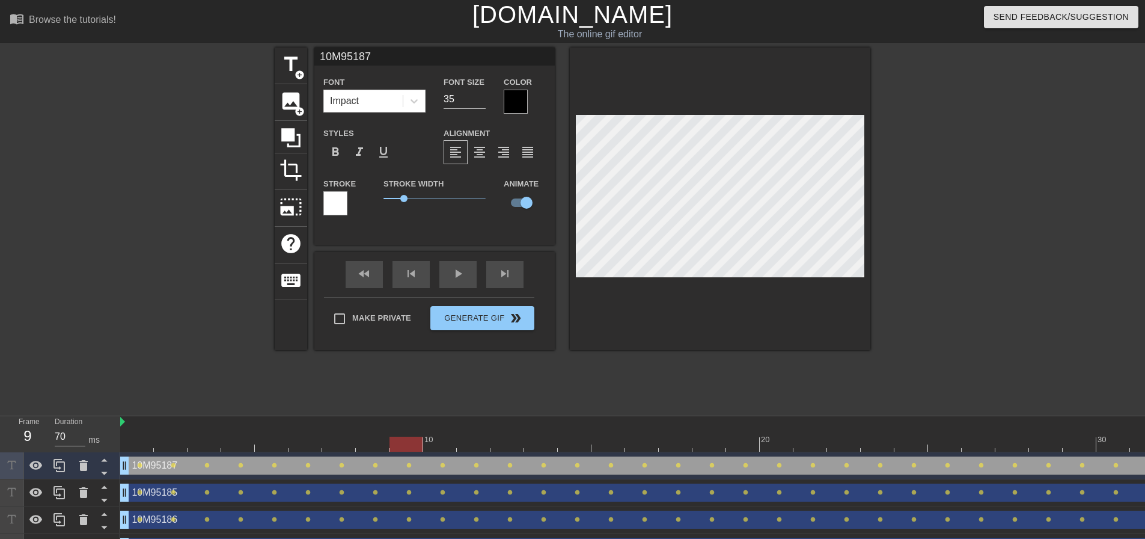
scroll to position [2, 2]
click at [960, 271] on div at bounding box center [975, 227] width 180 height 361
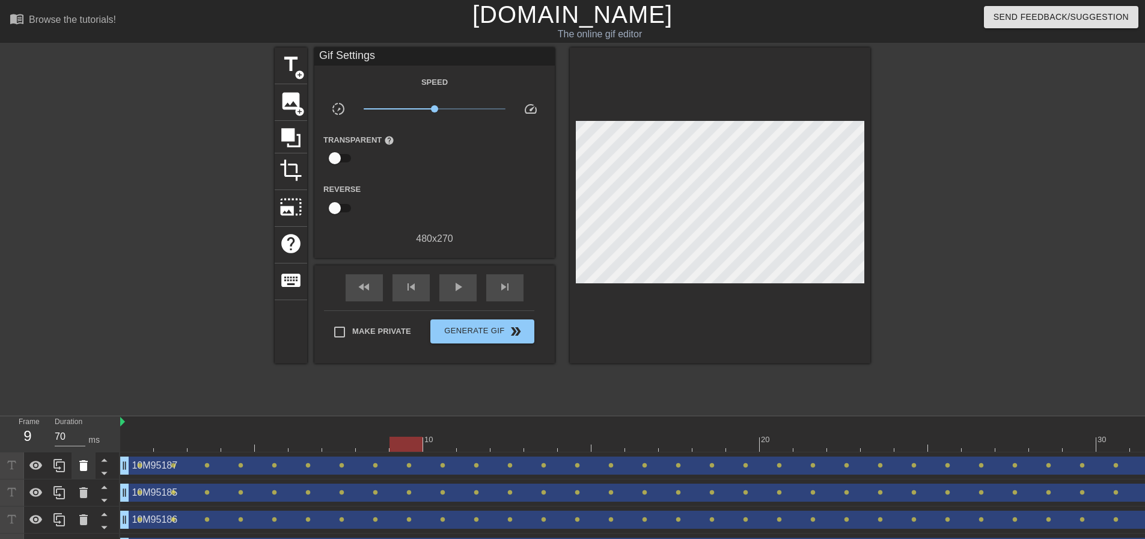
click at [73, 470] on div at bounding box center [84, 465] width 24 height 26
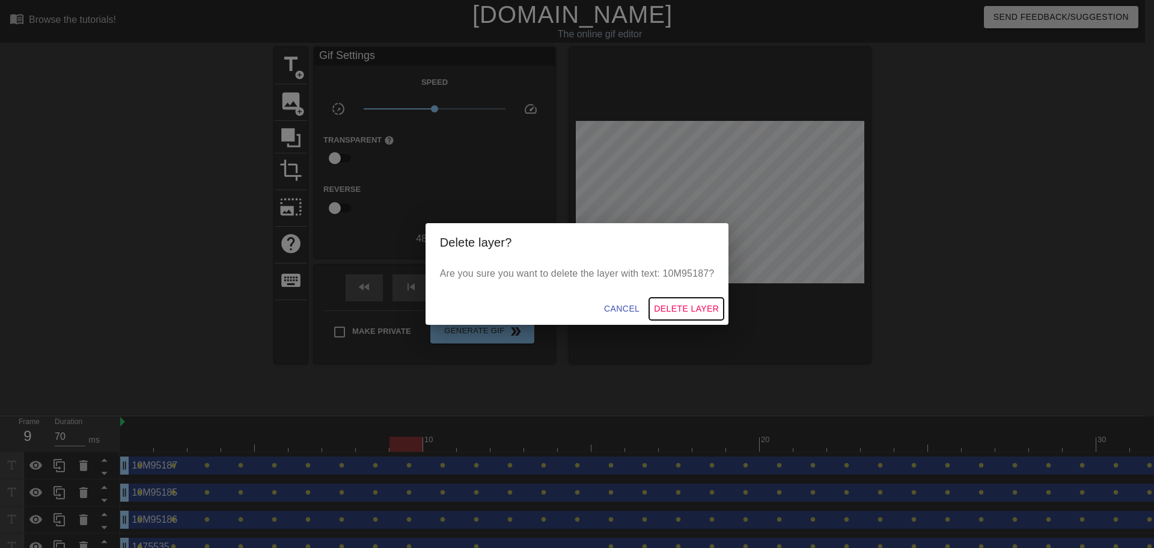
click at [683, 310] on span "Delete Layer" at bounding box center [686, 308] width 65 height 15
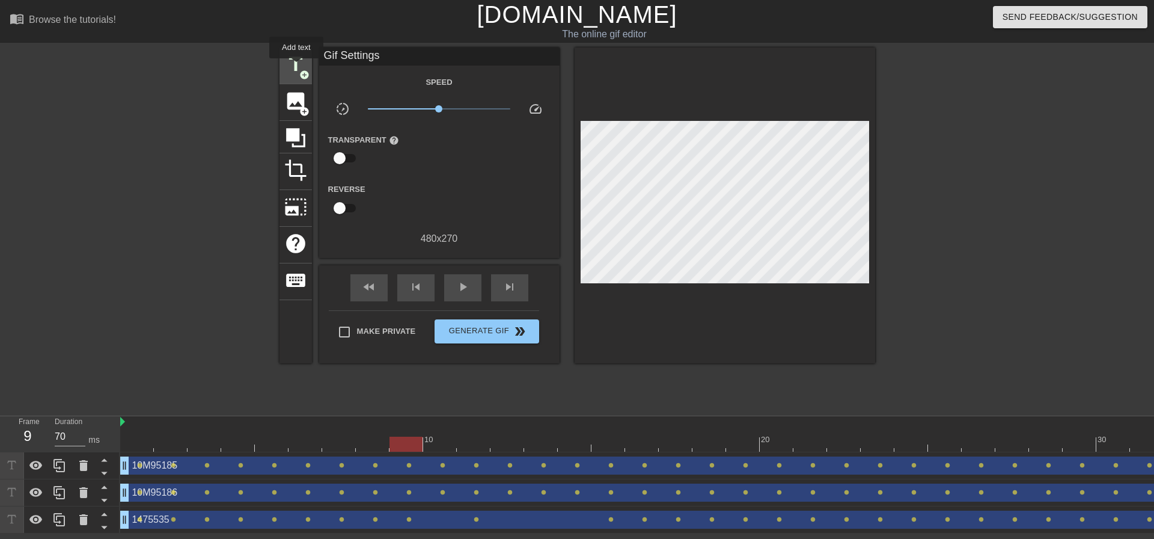
click at [296, 67] on span "title" at bounding box center [295, 64] width 23 height 23
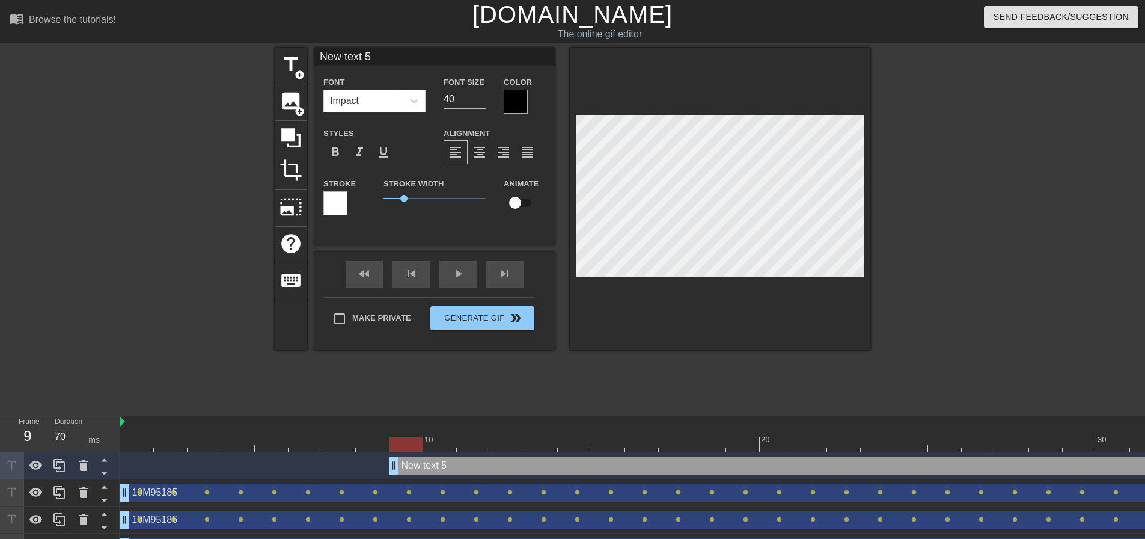
scroll to position [2, 2]
paste textarea "10M95187"
type input "10M95187"
type textarea "10M95187"
click at [472, 97] on input "40" at bounding box center [465, 99] width 42 height 19
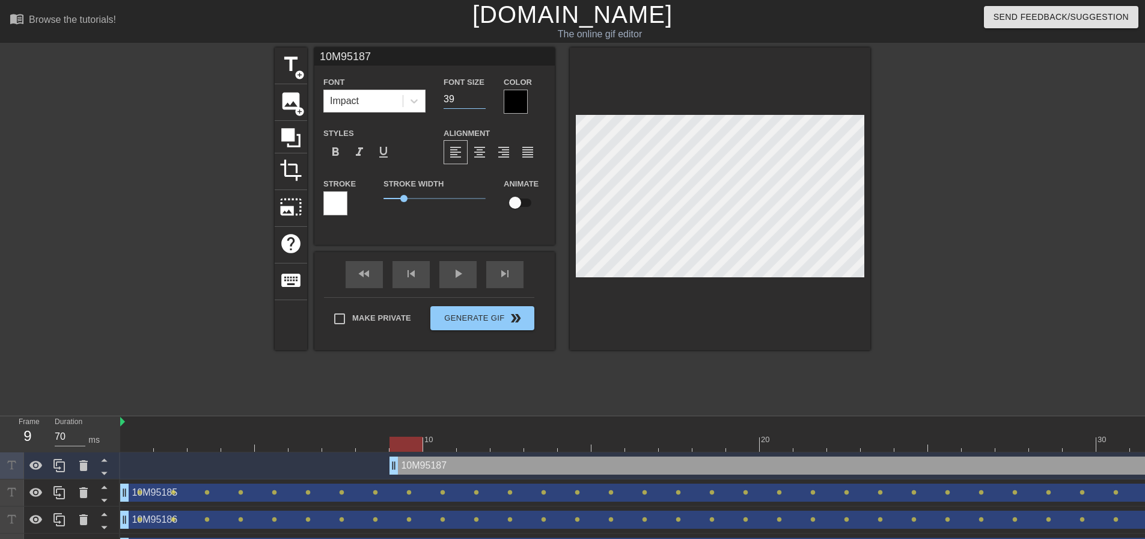
click at [479, 103] on input "39" at bounding box center [465, 99] width 42 height 19
click at [479, 103] on input "38" at bounding box center [465, 99] width 42 height 19
click at [482, 101] on input "37" at bounding box center [465, 99] width 42 height 19
click at [482, 101] on input "36" at bounding box center [465, 99] width 42 height 19
type input "35"
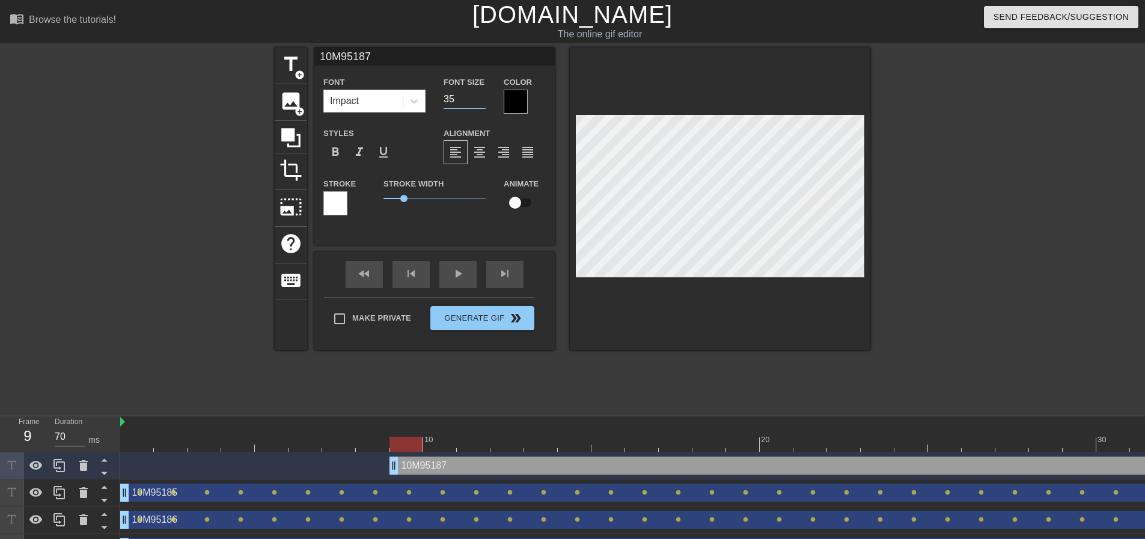
click at [482, 101] on input "35" at bounding box center [465, 99] width 42 height 19
click at [993, 224] on div at bounding box center [975, 227] width 180 height 361
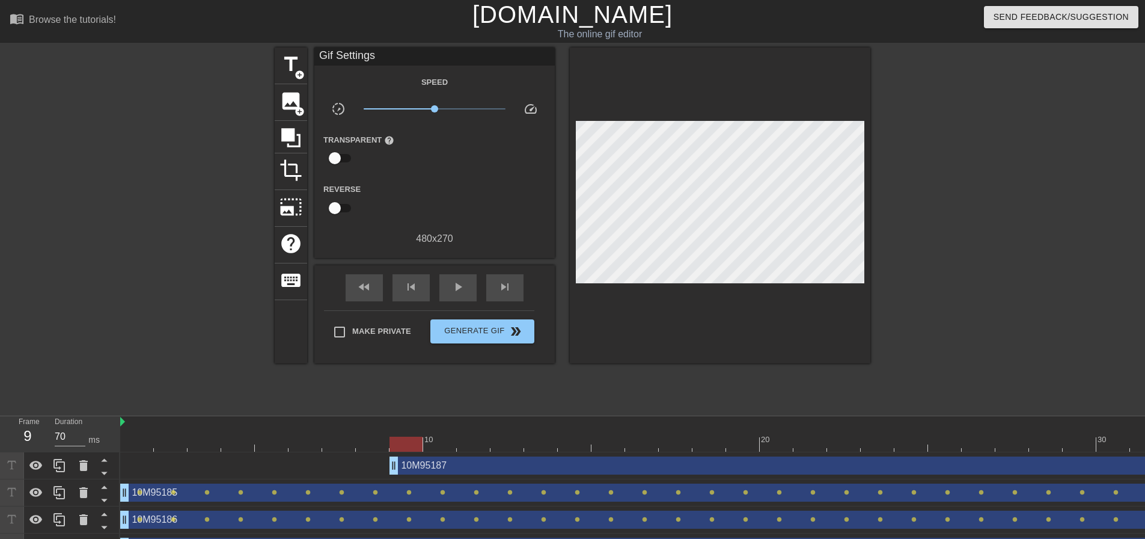
click at [913, 220] on div at bounding box center [975, 227] width 180 height 361
type input "70"
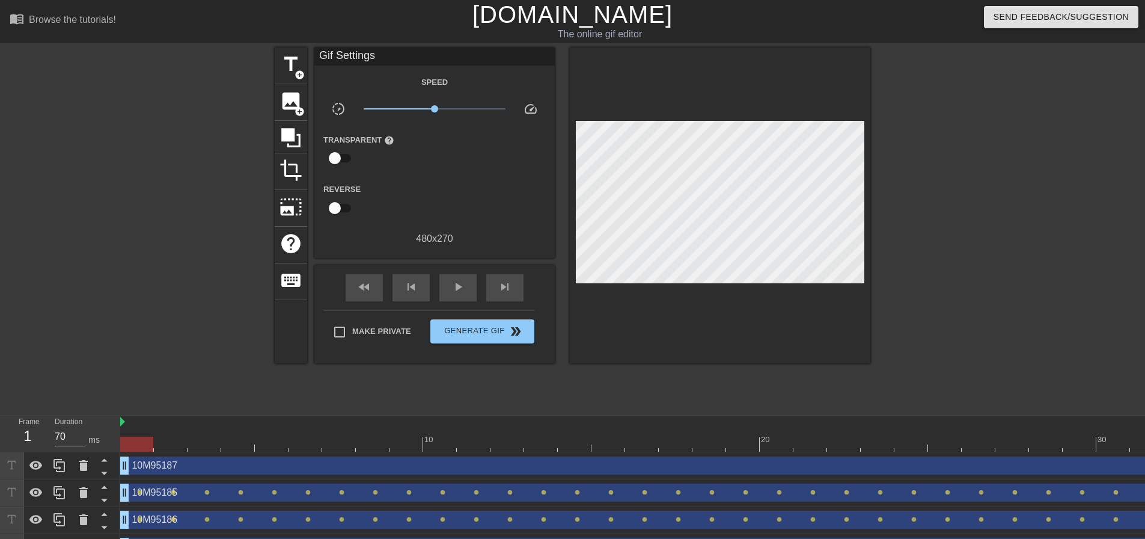
drag, startPoint x: 394, startPoint y: 462, endPoint x: 58, endPoint y: 449, distance: 336.4
click at [50, 450] on div "Frame 1 Duration 70 ms 10 20 30 10M95187 drag_handle drag_handle 10M95185 drag_…" at bounding box center [572, 488] width 1145 height 144
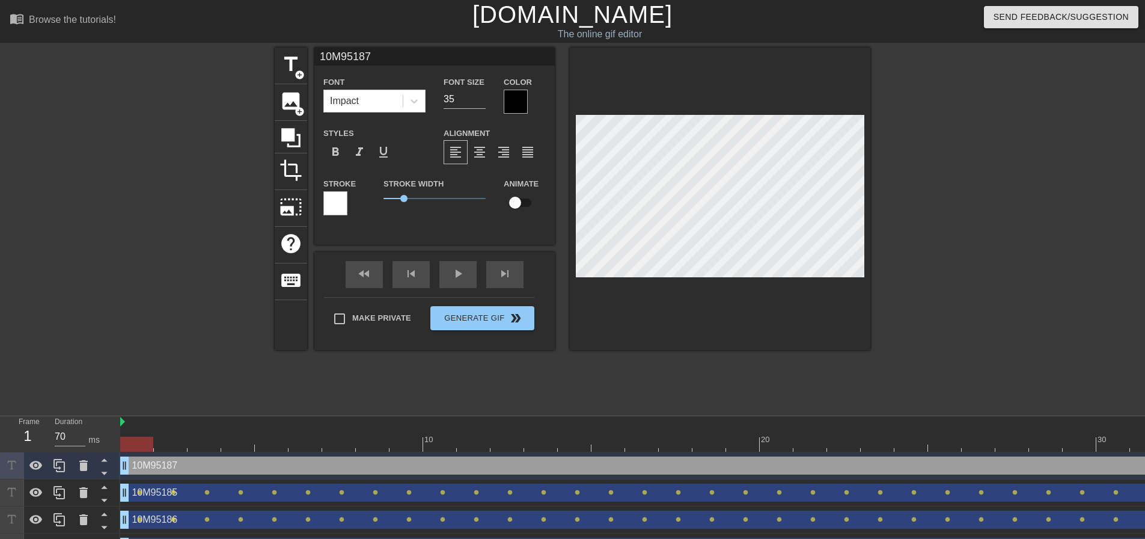
click at [519, 205] on input "checkbox" at bounding box center [515, 202] width 69 height 23
checkbox input "true"
click at [1089, 192] on div "title add_circle image add_circle crop photo_size_select_large help keyboard 10…" at bounding box center [572, 227] width 1145 height 361
click at [965, 268] on div at bounding box center [975, 227] width 180 height 361
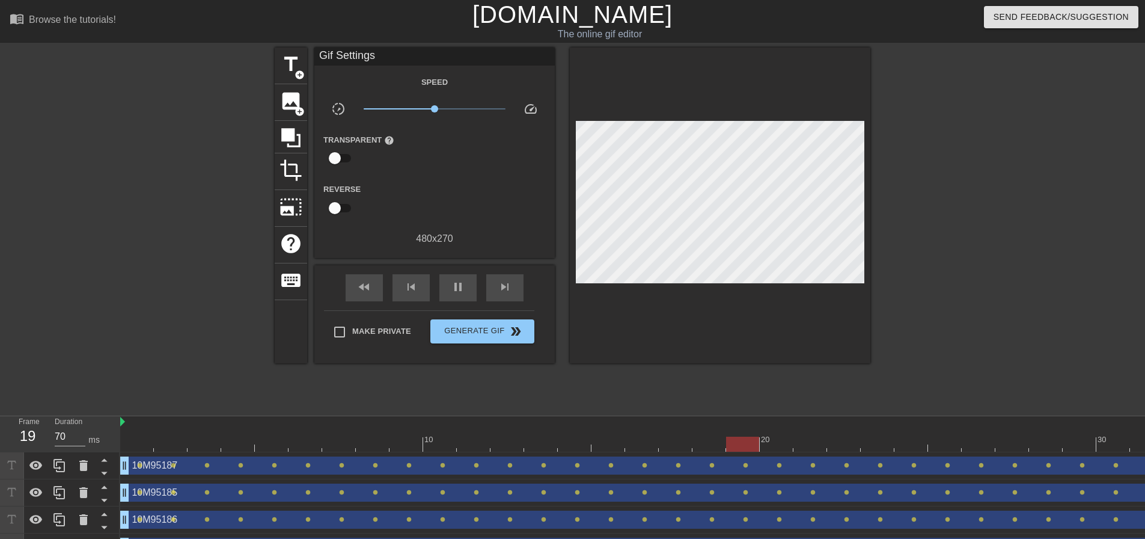
click at [172, 281] on div at bounding box center [170, 227] width 180 height 361
type input "60"
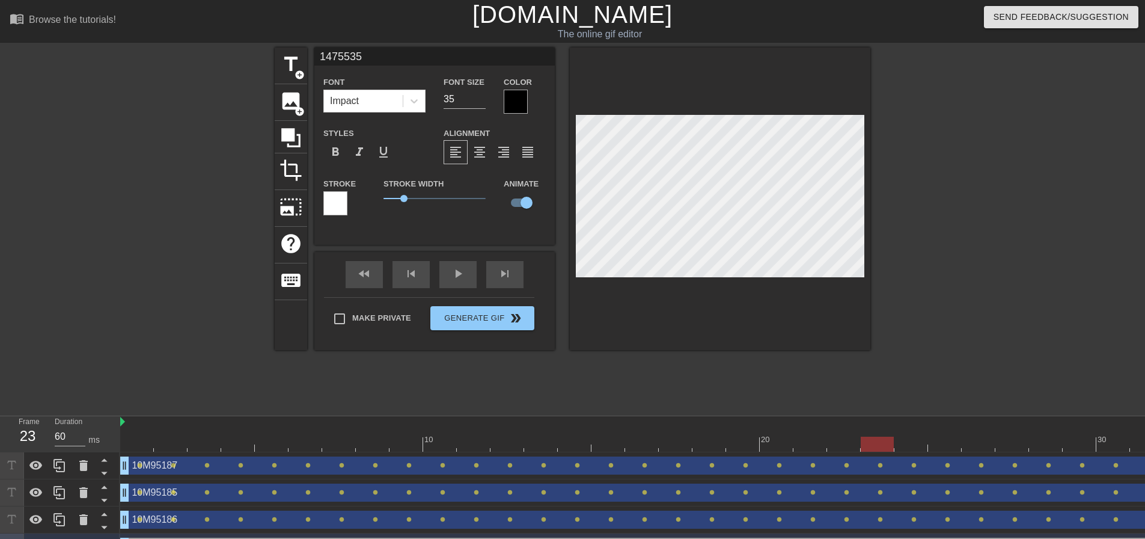
scroll to position [2, 2]
type input "10M85473"
type textarea "10M85473"
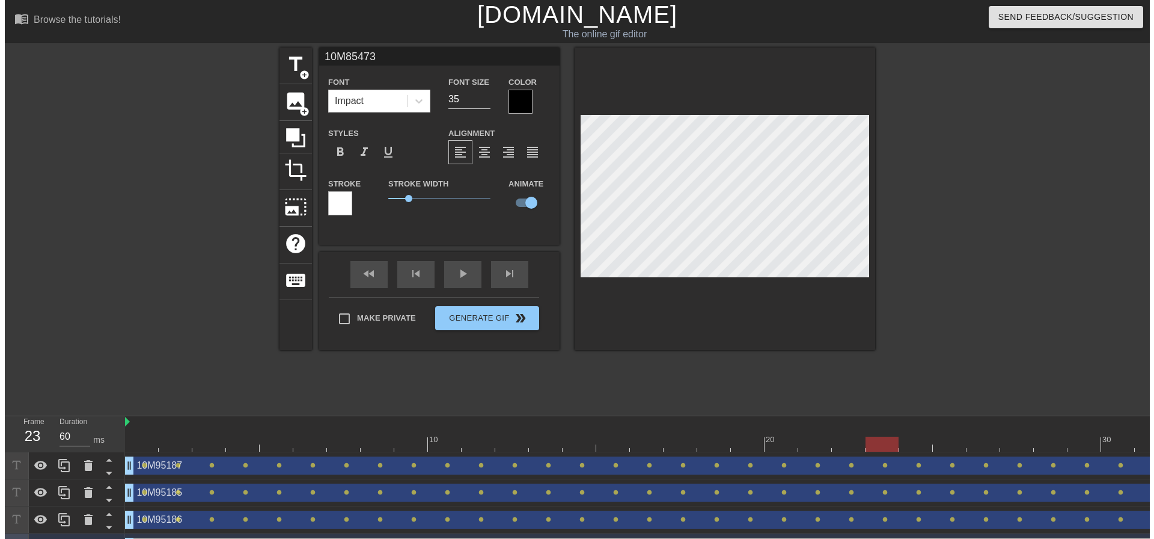
scroll to position [2, 3]
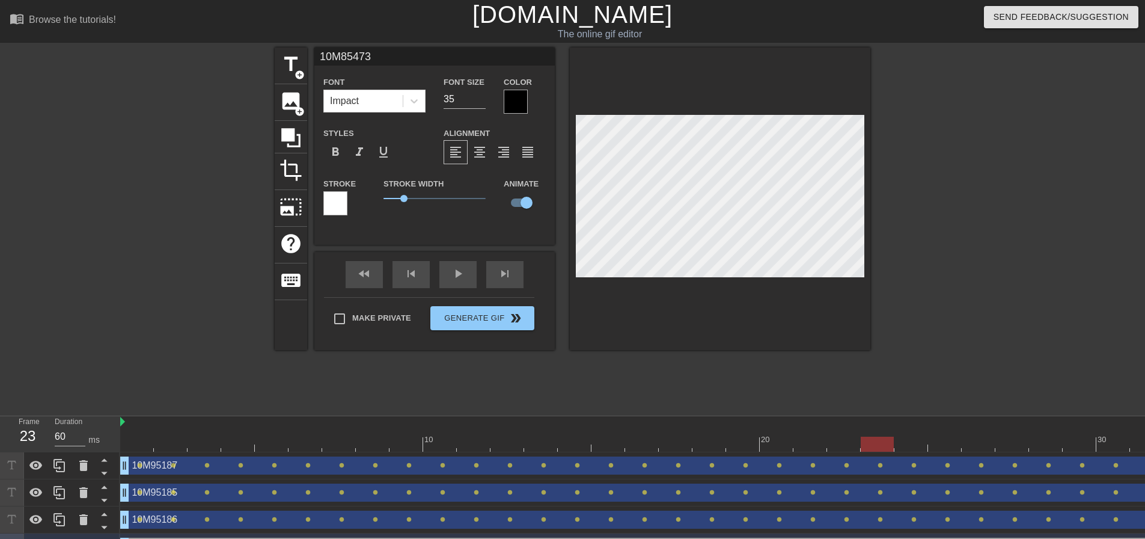
click at [1035, 215] on div at bounding box center [975, 227] width 180 height 361
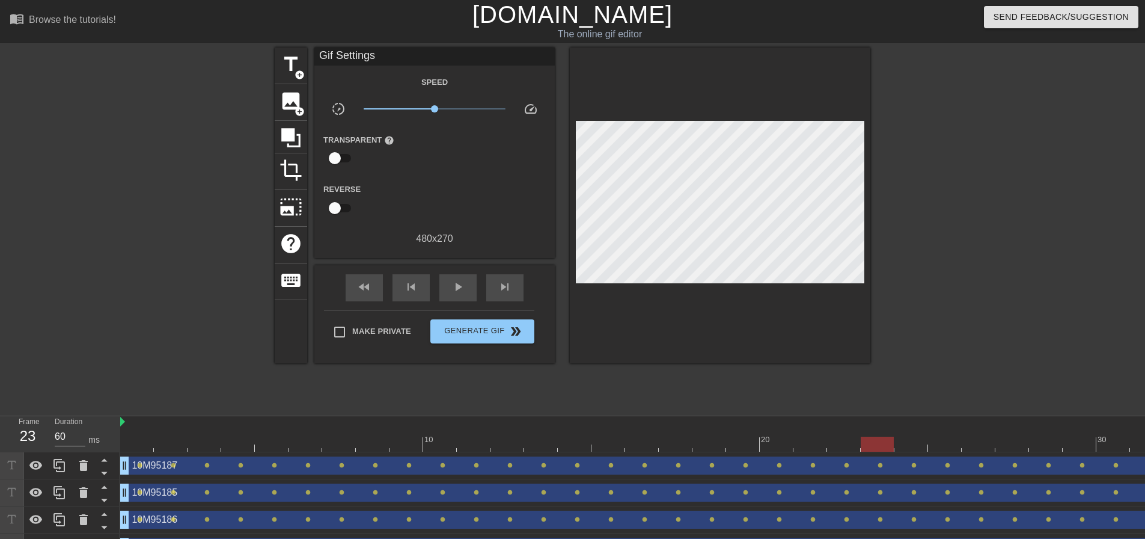
click at [165, 305] on div at bounding box center [170, 227] width 180 height 361
type input "70"
click at [498, 328] on span "Generate Gif double_arrow" at bounding box center [482, 331] width 94 height 14
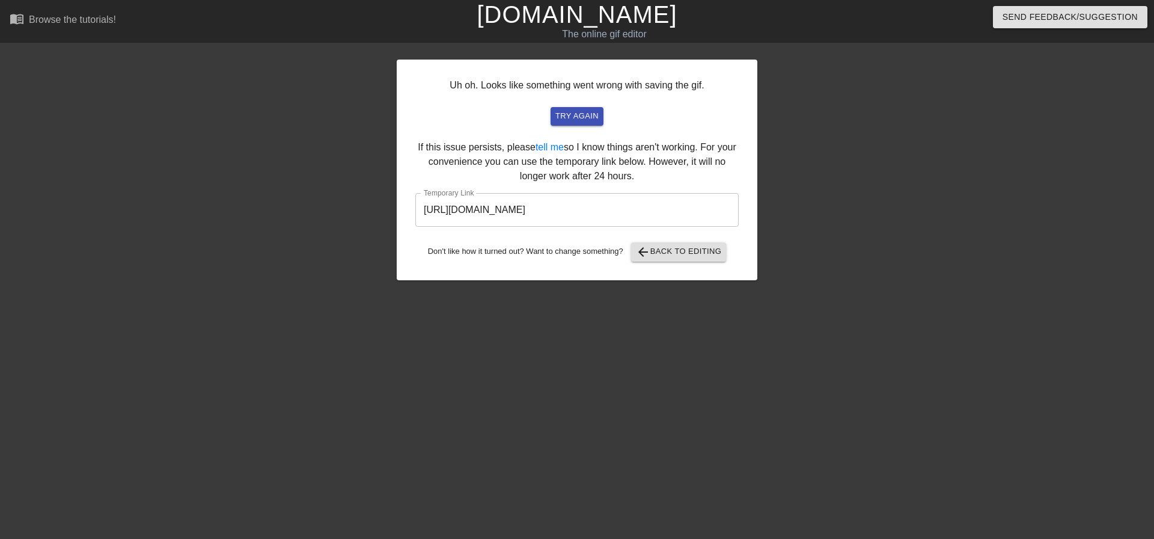
click at [844, 257] on div at bounding box center [862, 227] width 180 height 361
click at [608, 210] on input "[URL][DOMAIN_NAME]" at bounding box center [576, 210] width 323 height 34
